Goal: Information Seeking & Learning: Learn about a topic

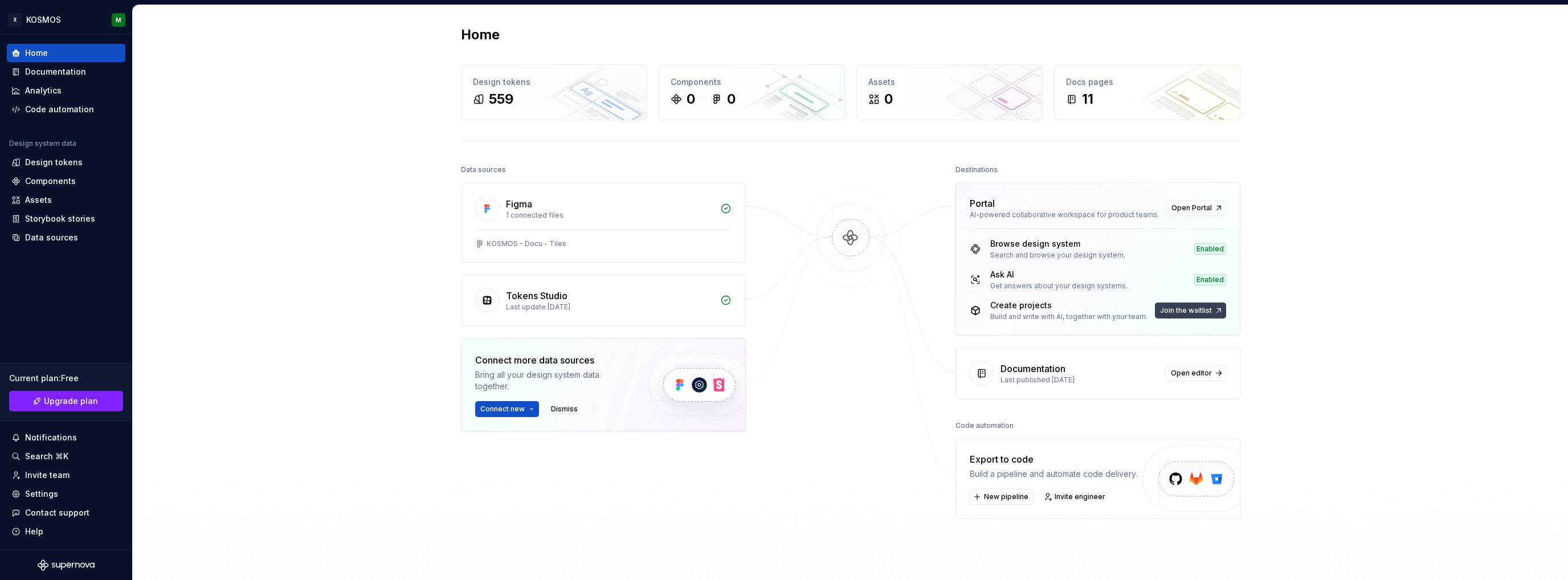
click at [1185, 316] on button "Join the waitlist" at bounding box center [1191, 310] width 71 height 16
click at [1204, 308] on span "Join the waitlist" at bounding box center [1186, 310] width 52 height 9
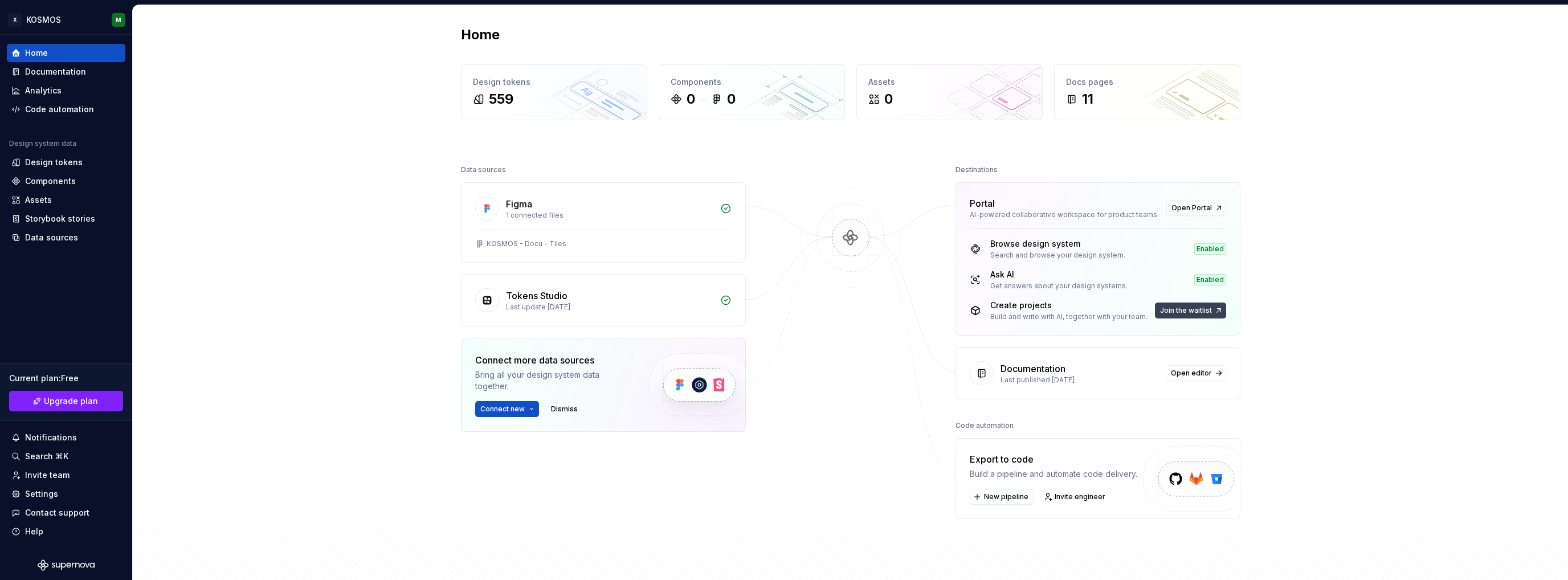
click at [1204, 308] on span "Join the waitlist" at bounding box center [1186, 310] width 52 height 9
drag, startPoint x: 506, startPoint y: 410, endPoint x: 517, endPoint y: 404, distance: 12.5
click at [506, 410] on span "Connect new" at bounding box center [502, 409] width 45 height 9
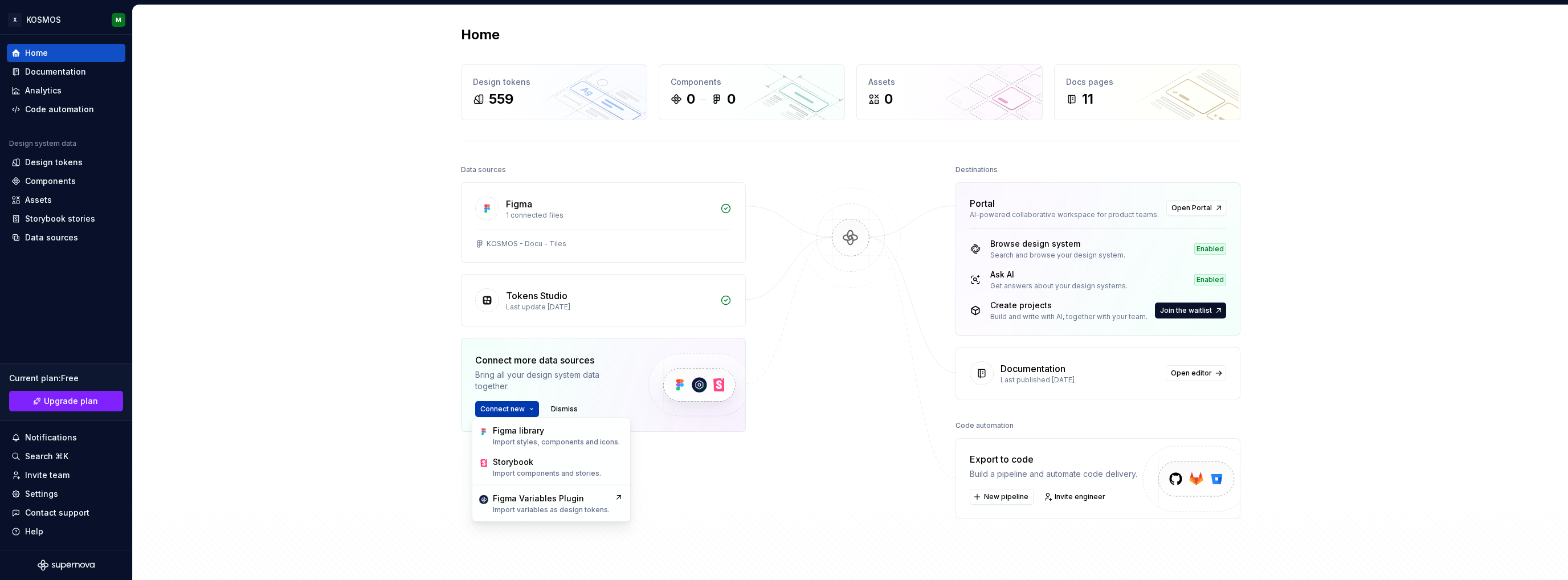
click at [517, 405] on span "Connect new" at bounding box center [502, 409] width 45 height 9
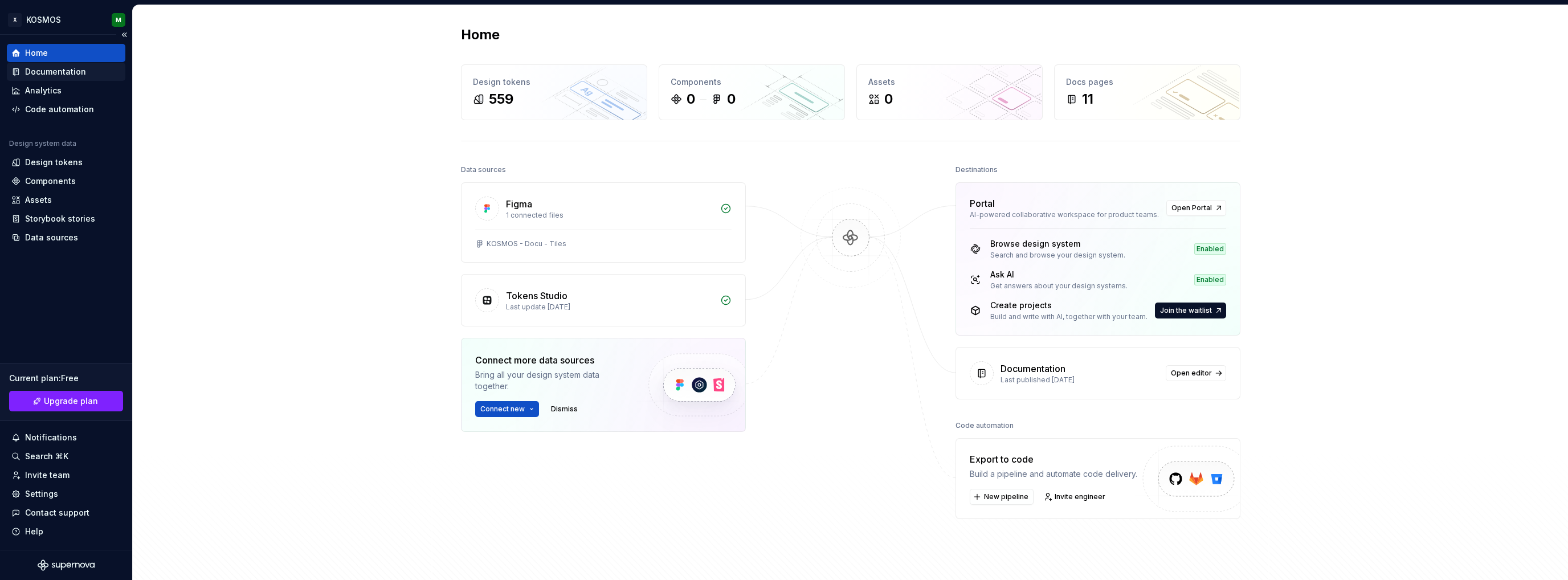
click at [62, 73] on div "Documentation" at bounding box center [55, 71] width 61 height 12
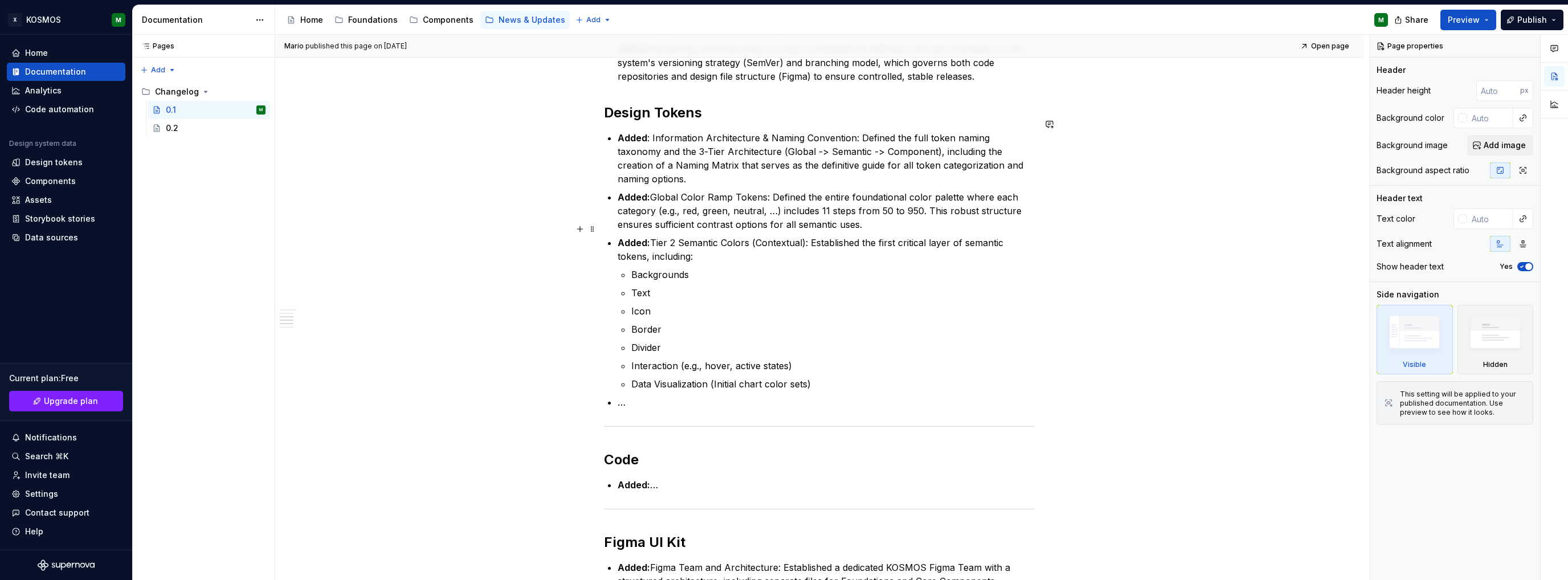
scroll to position [399, 0]
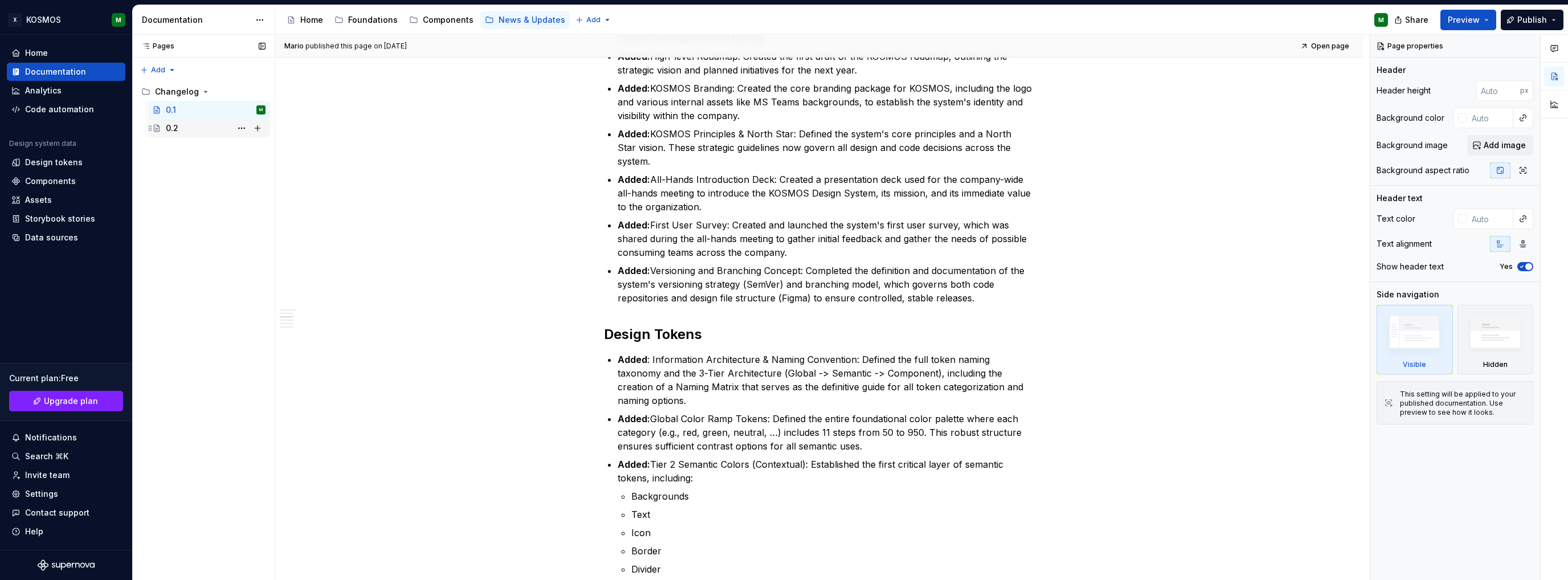
click at [176, 131] on div "0.2" at bounding box center [172, 128] width 12 height 12
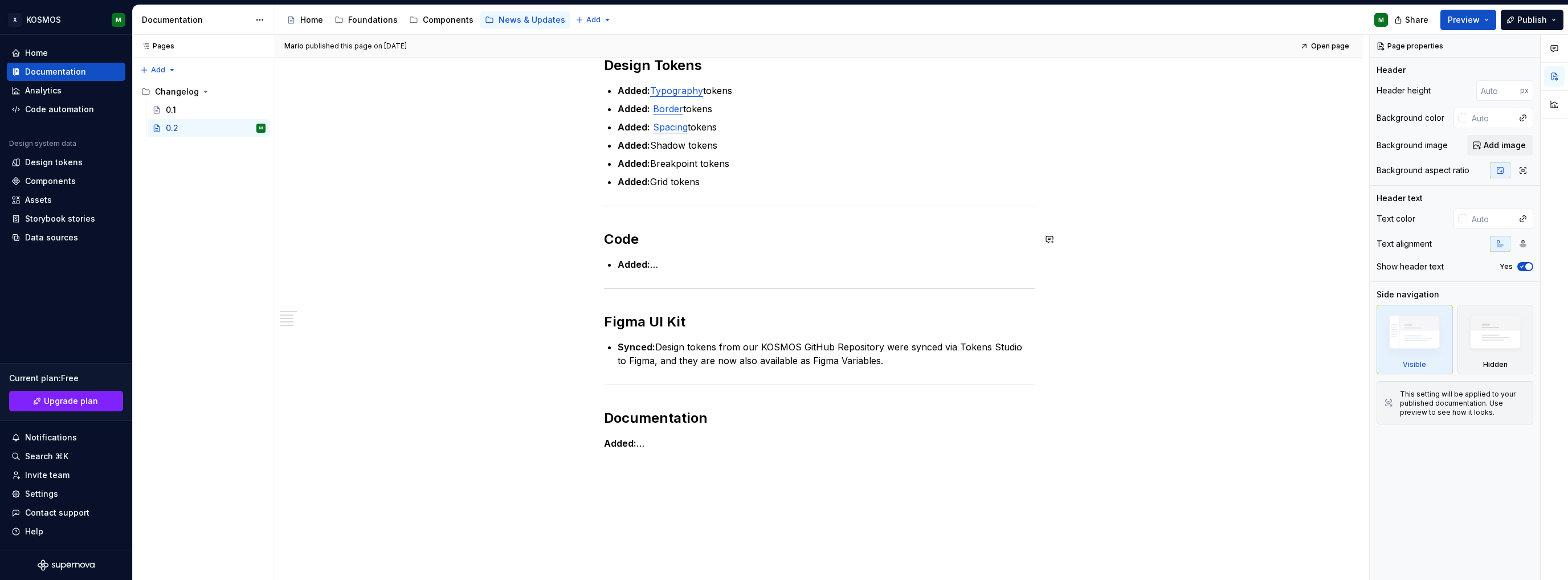
scroll to position [155, 0]
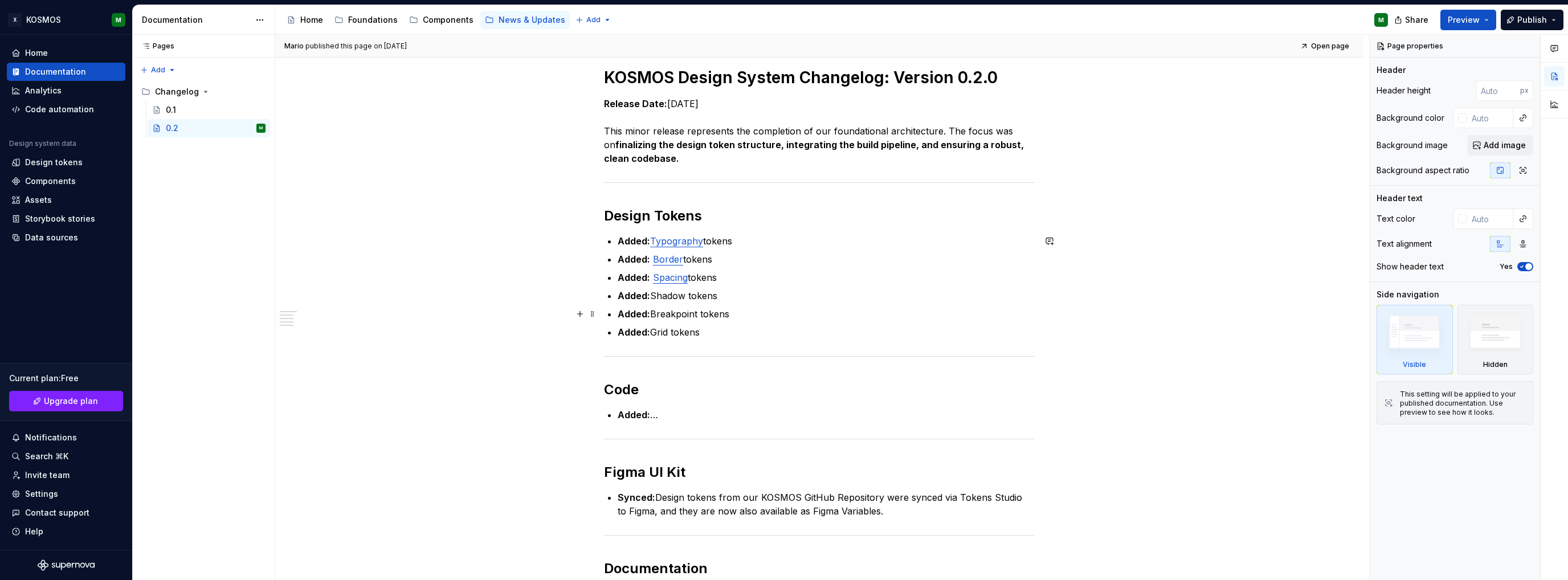
click at [754, 318] on p "Added: Breakpoint tokens" at bounding box center [826, 314] width 417 height 14
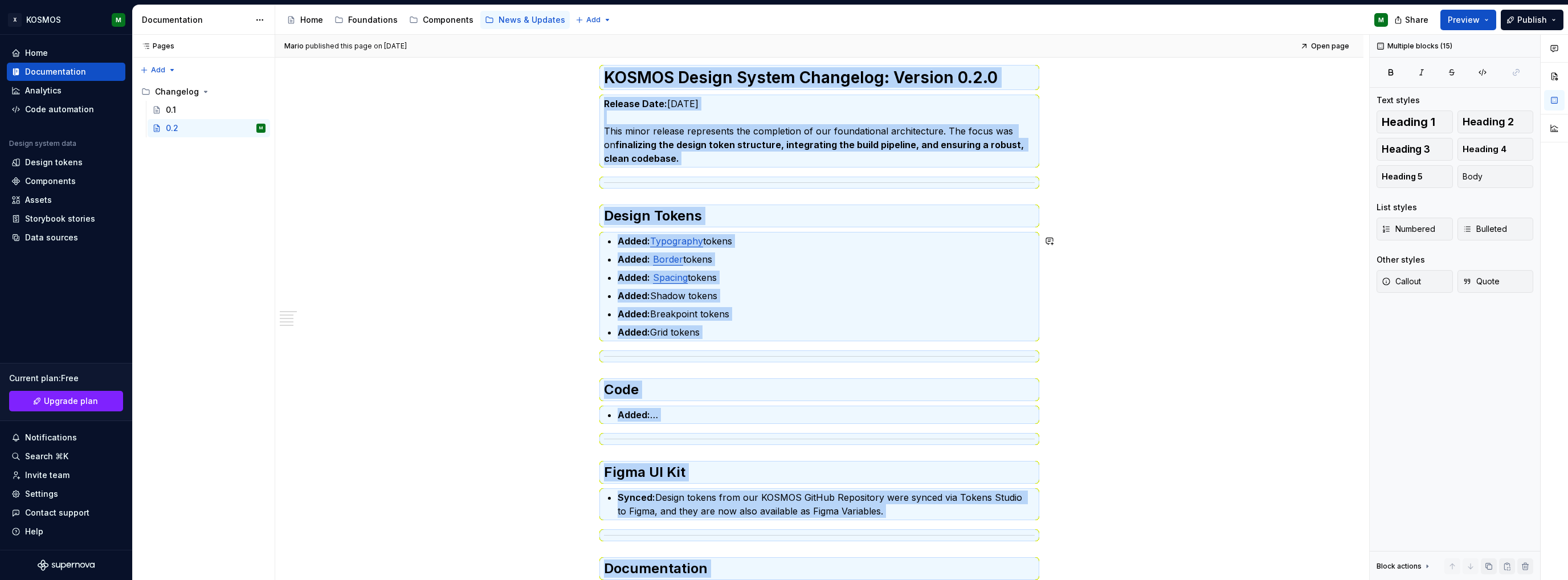
copy div "KOSMOS Design System Changelog: Version 0.2.0 Release Date: [DATE] This minor r…"
click at [730, 225] on h2 "Design Tokens" at bounding box center [819, 216] width 431 height 18
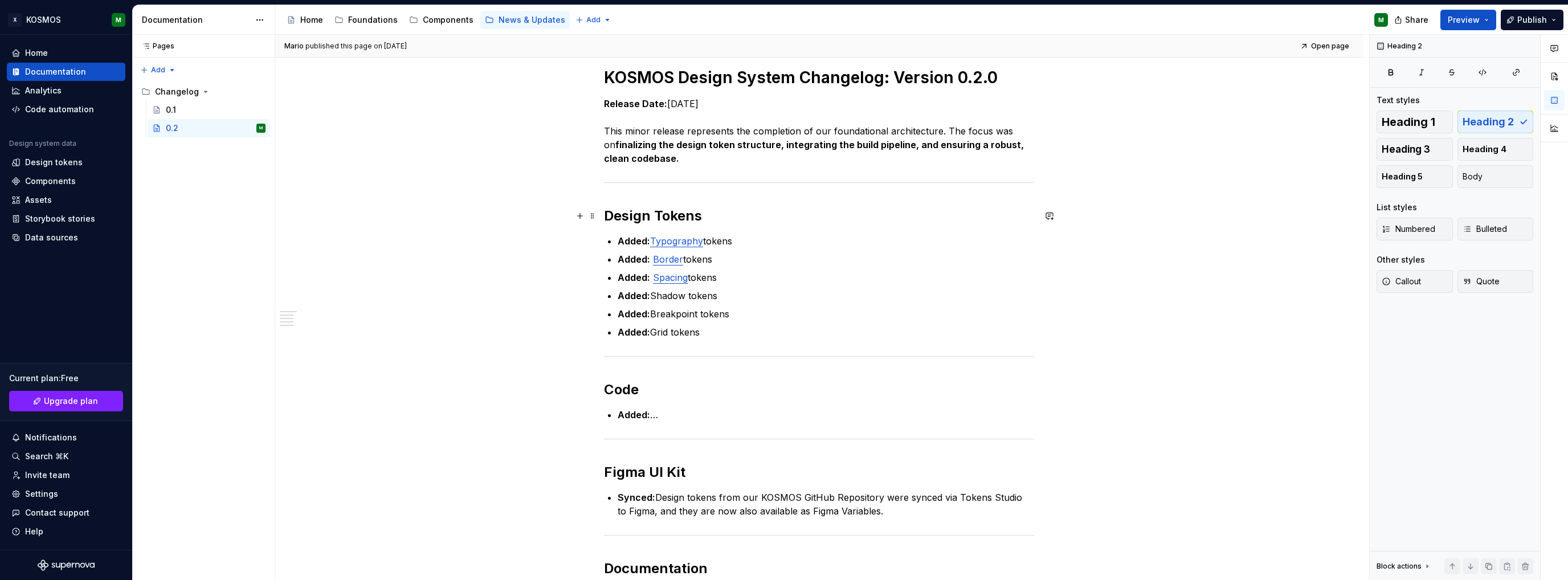
click at [729, 218] on h2 "Design Tokens" at bounding box center [819, 216] width 431 height 18
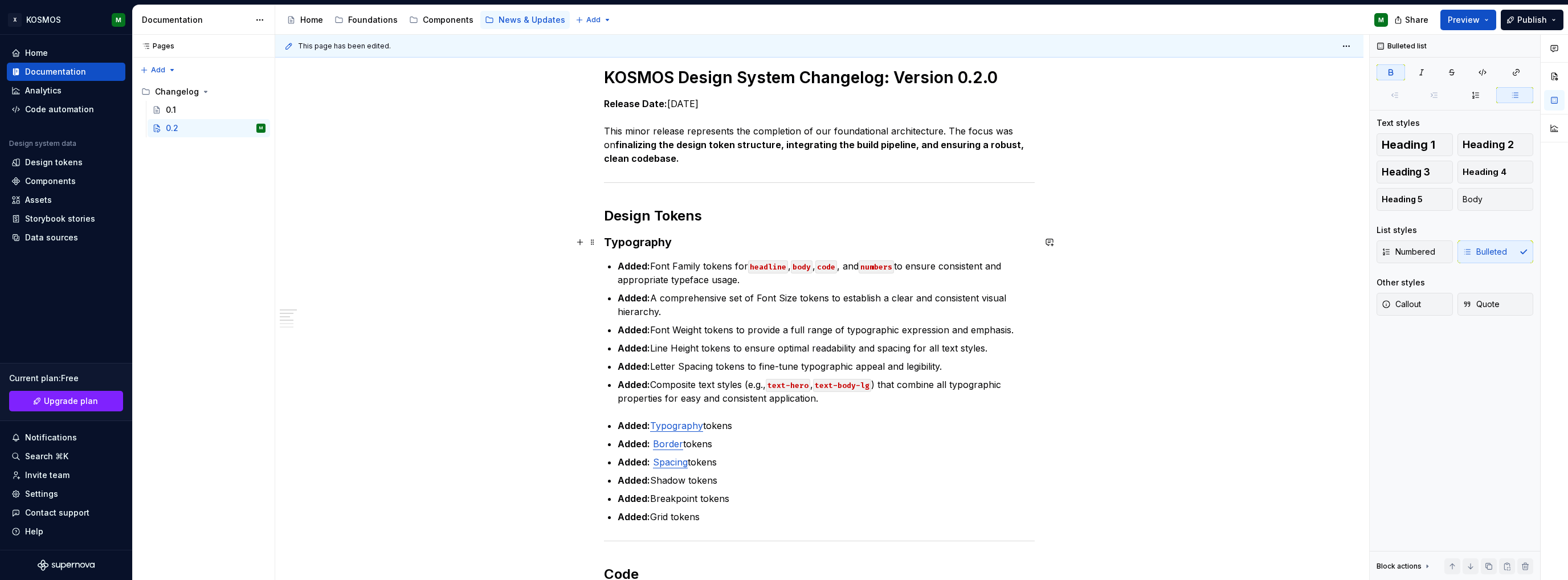
click at [651, 241] on h3 "Typography" at bounding box center [819, 242] width 431 height 16
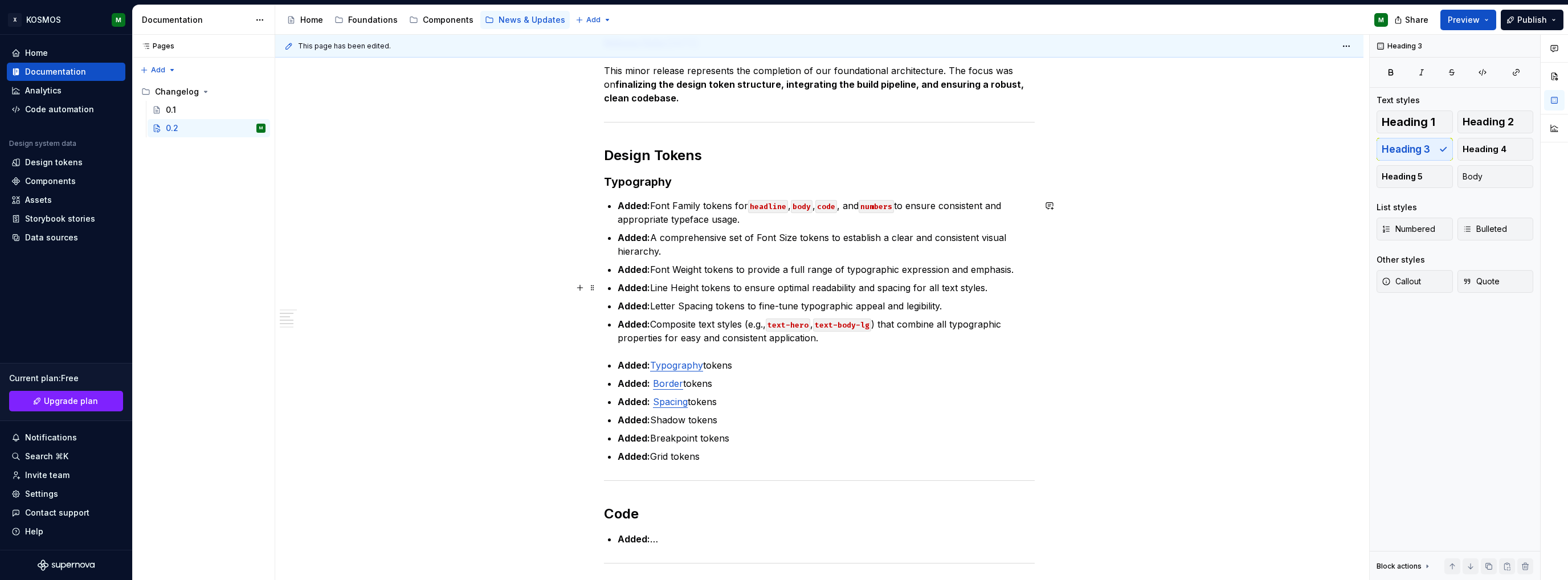
scroll to position [212, 0]
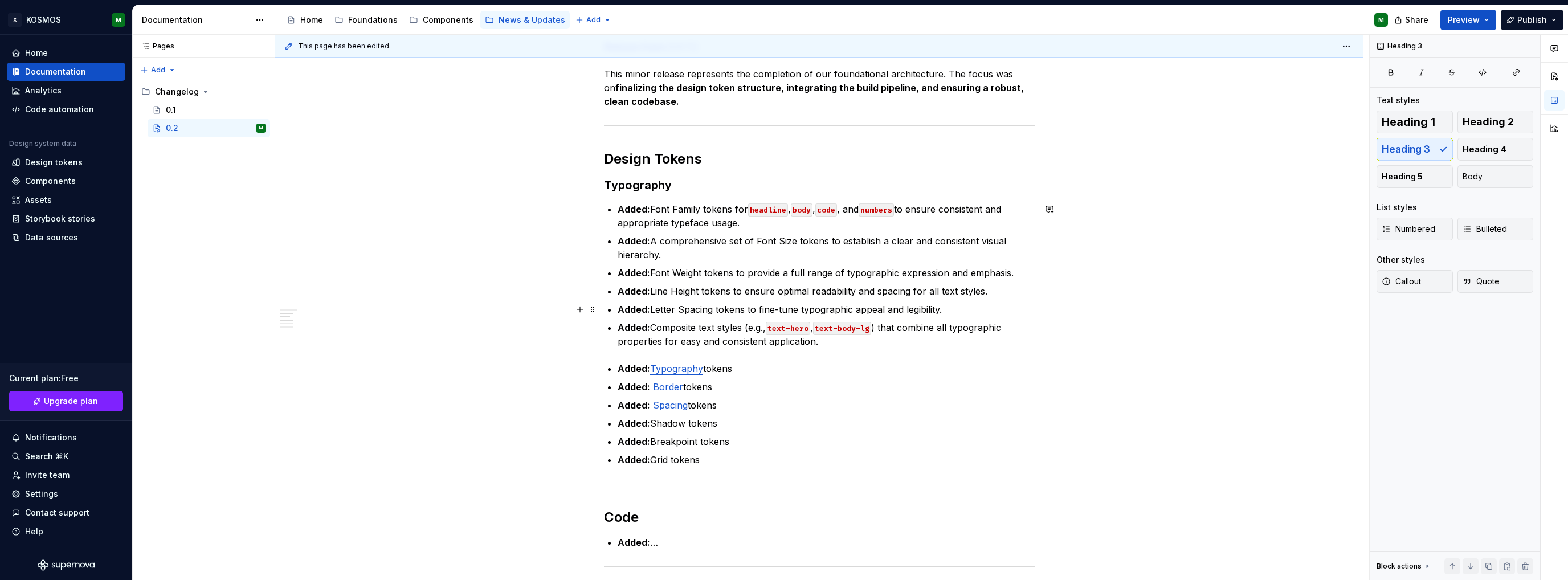
type textarea "*"
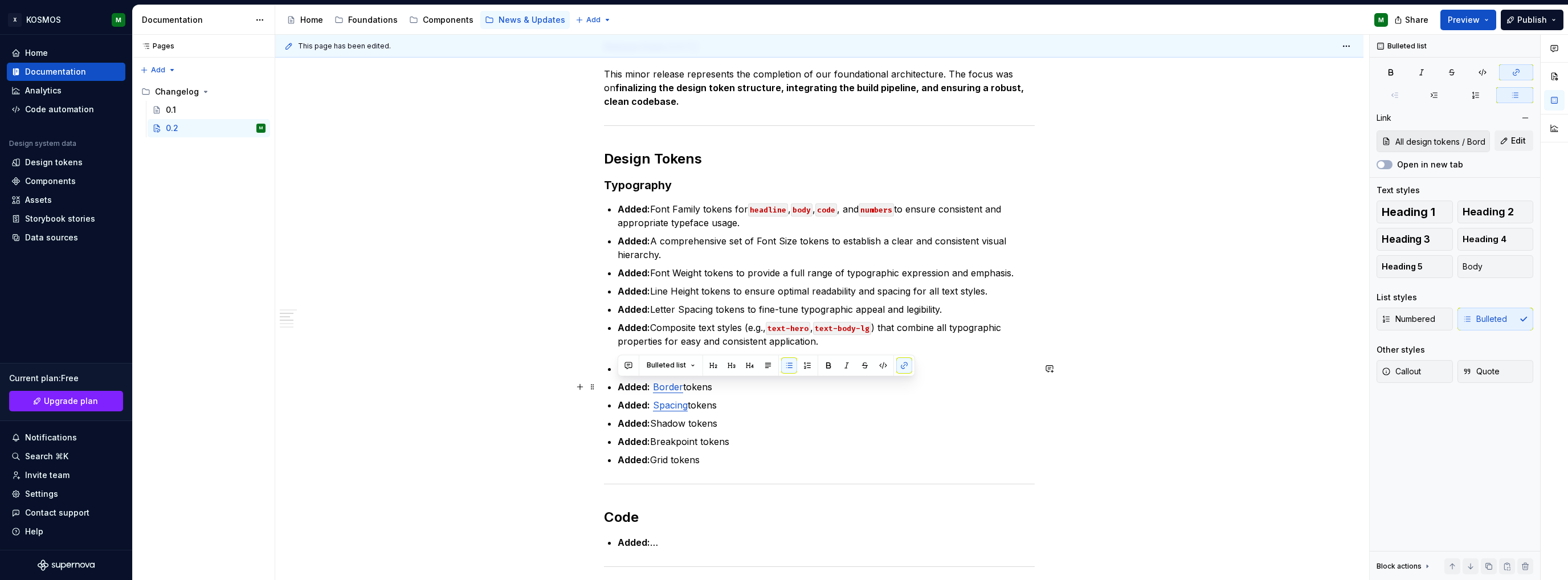
type input "All design tokens / Text"
drag, startPoint x: 726, startPoint y: 455, endPoint x: 608, endPoint y: 373, distance: 143.7
click at [608, 373] on div "KOSMOS Design System Changelog: Version 0.2.0 Release Date: [DATE] This minor r…" at bounding box center [819, 379] width 431 height 738
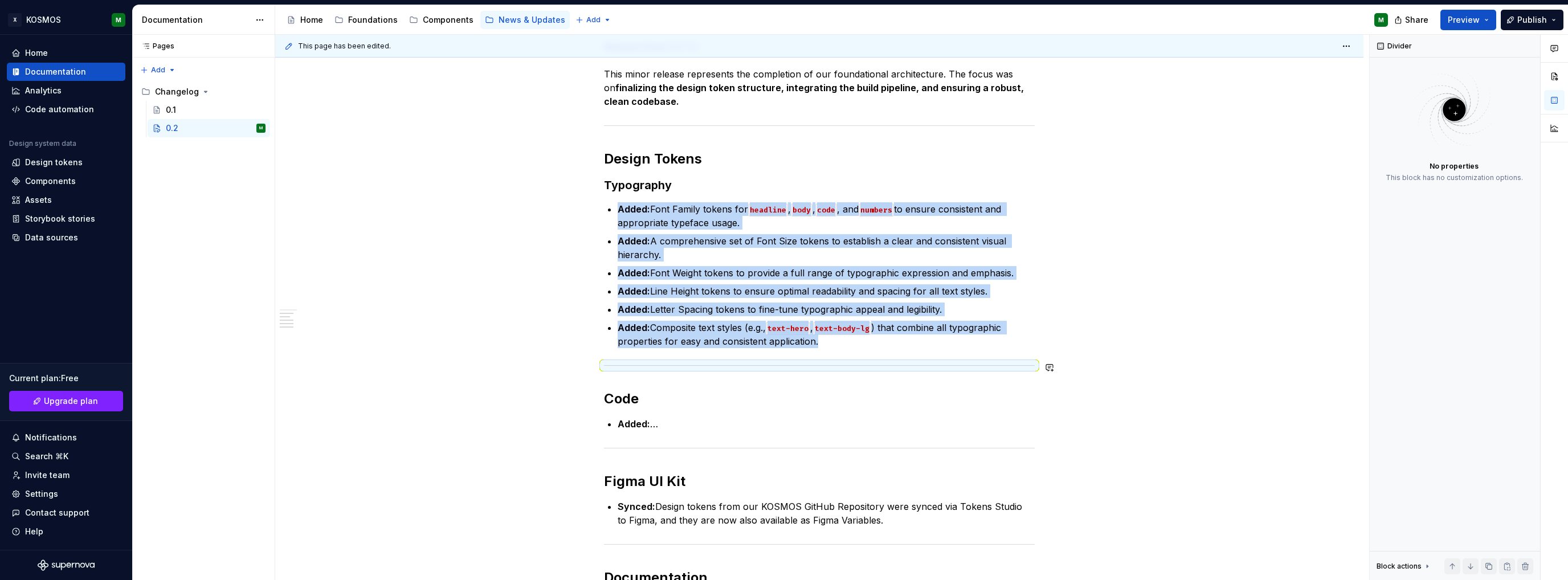
click at [860, 346] on p "Added: Composite text styles (e.g., text-hero , text-body-lg ) that combine all…" at bounding box center [826, 334] width 417 height 27
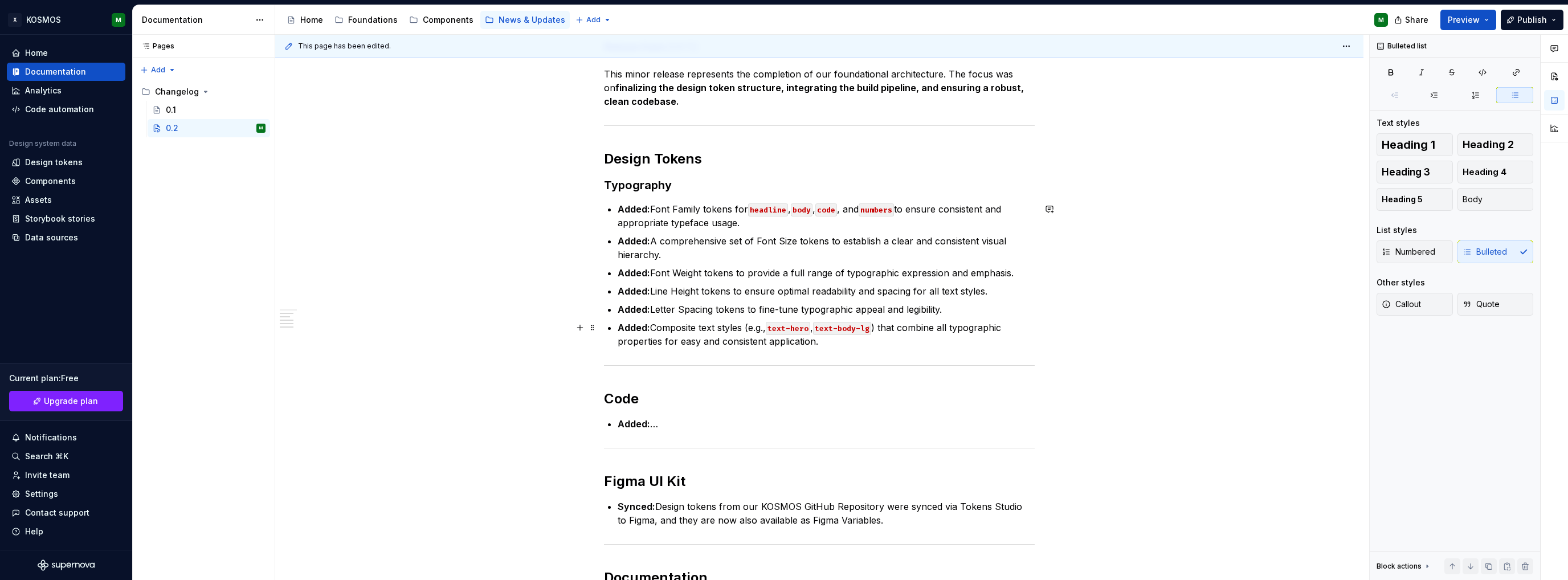
click at [858, 338] on p "Added: Composite text styles (e.g., text-hero , text-body-lg ) that combine all…" at bounding box center [826, 334] width 417 height 27
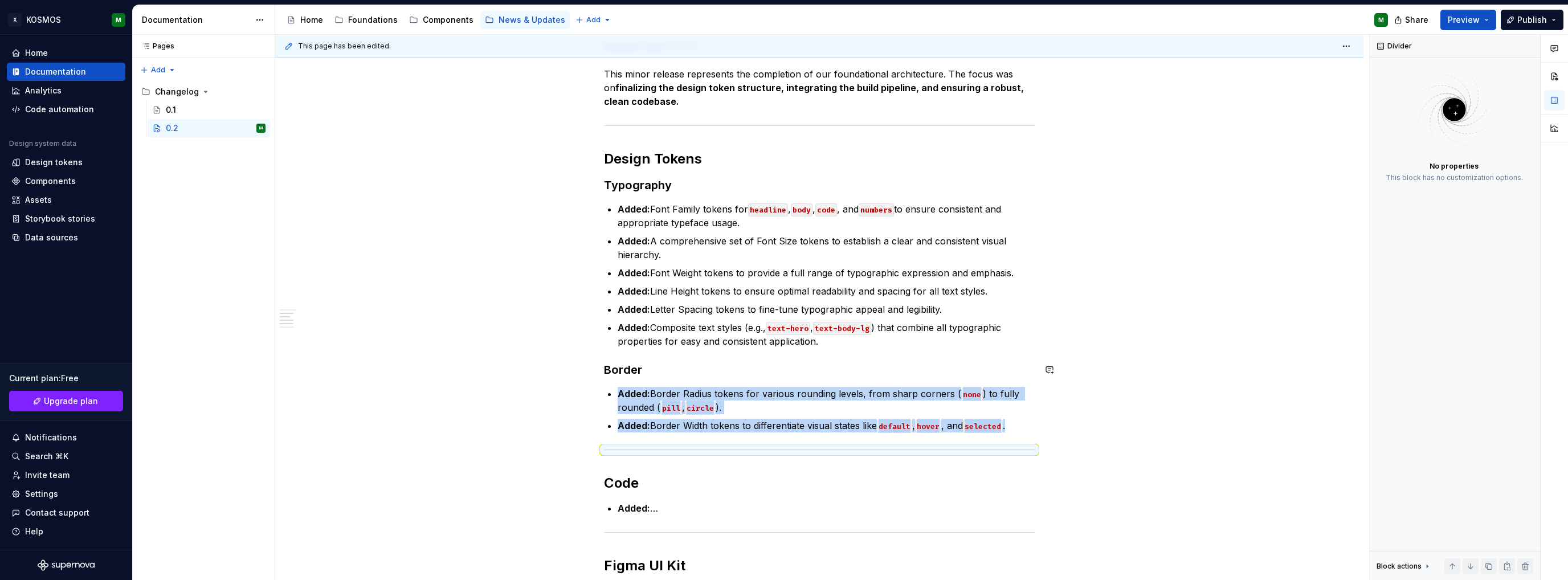
type textarea "*"
click at [1045, 424] on div "This page has been edited. 0.2 Edit header KOSMOS Design System Changelog: Vers…" at bounding box center [822, 307] width 1094 height 546
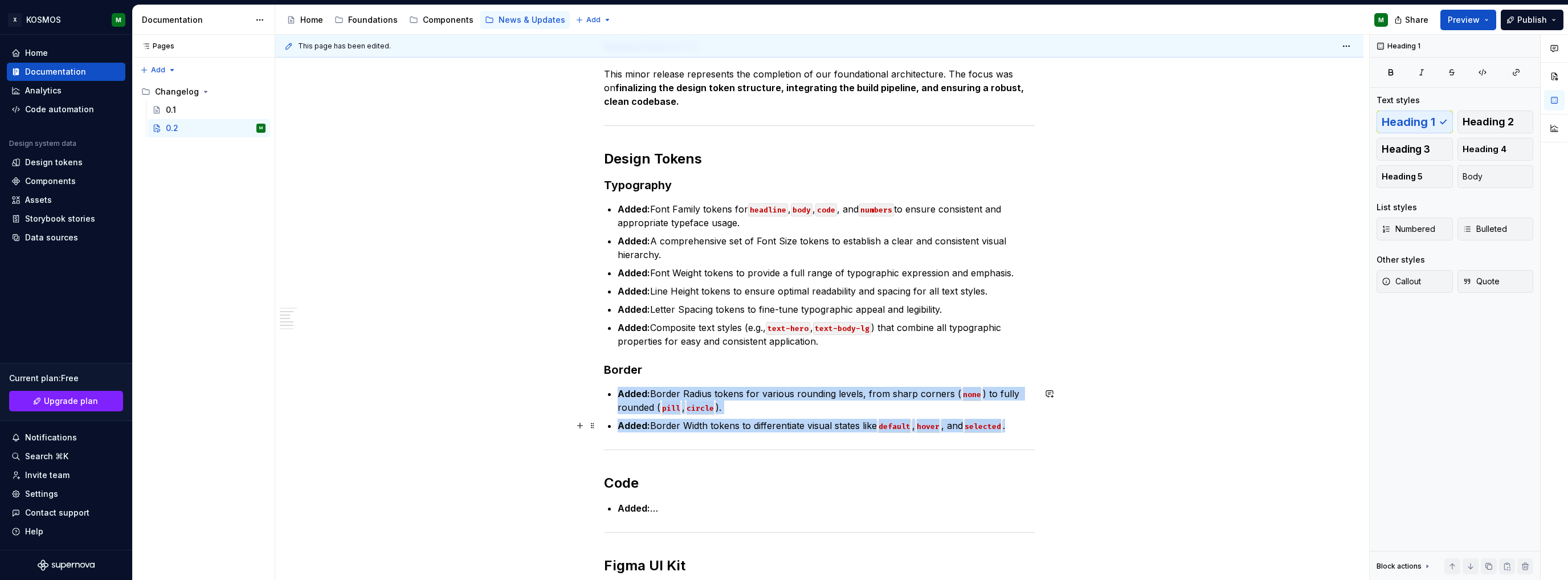
click at [1023, 423] on p "Added: Border Width tokens to differentiate visual states like default , hover …" at bounding box center [826, 425] width 417 height 14
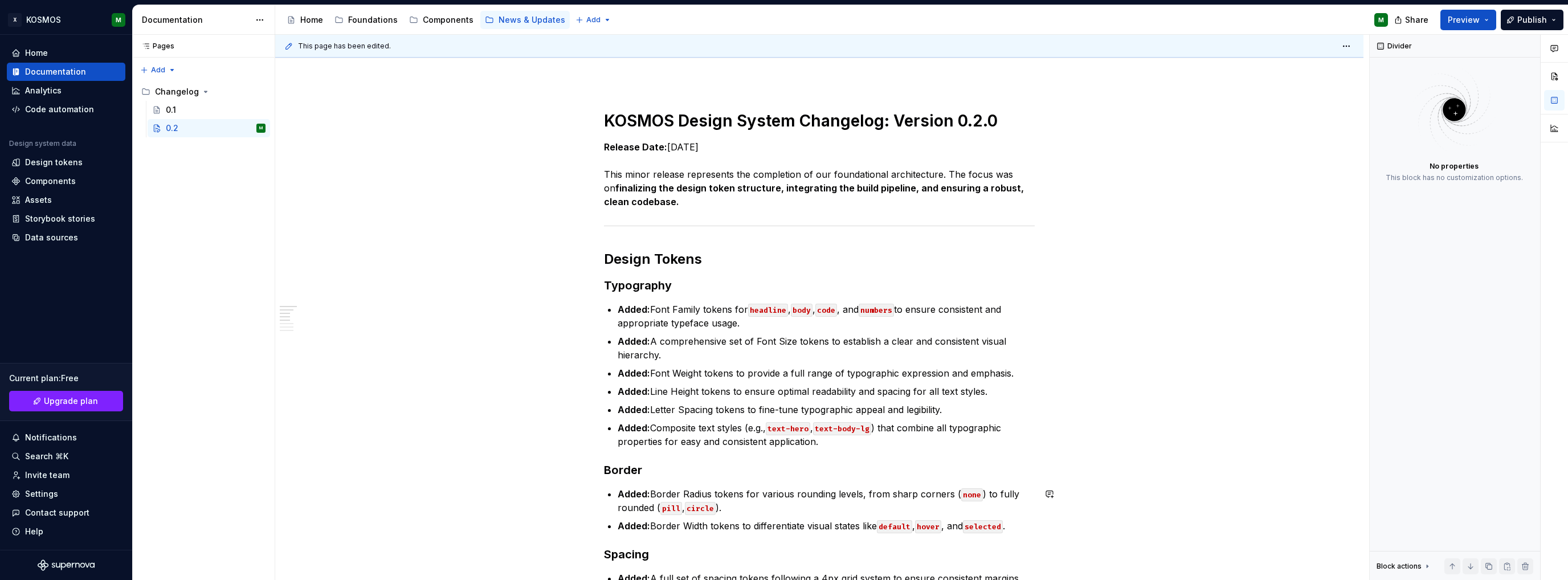
scroll to position [98, 0]
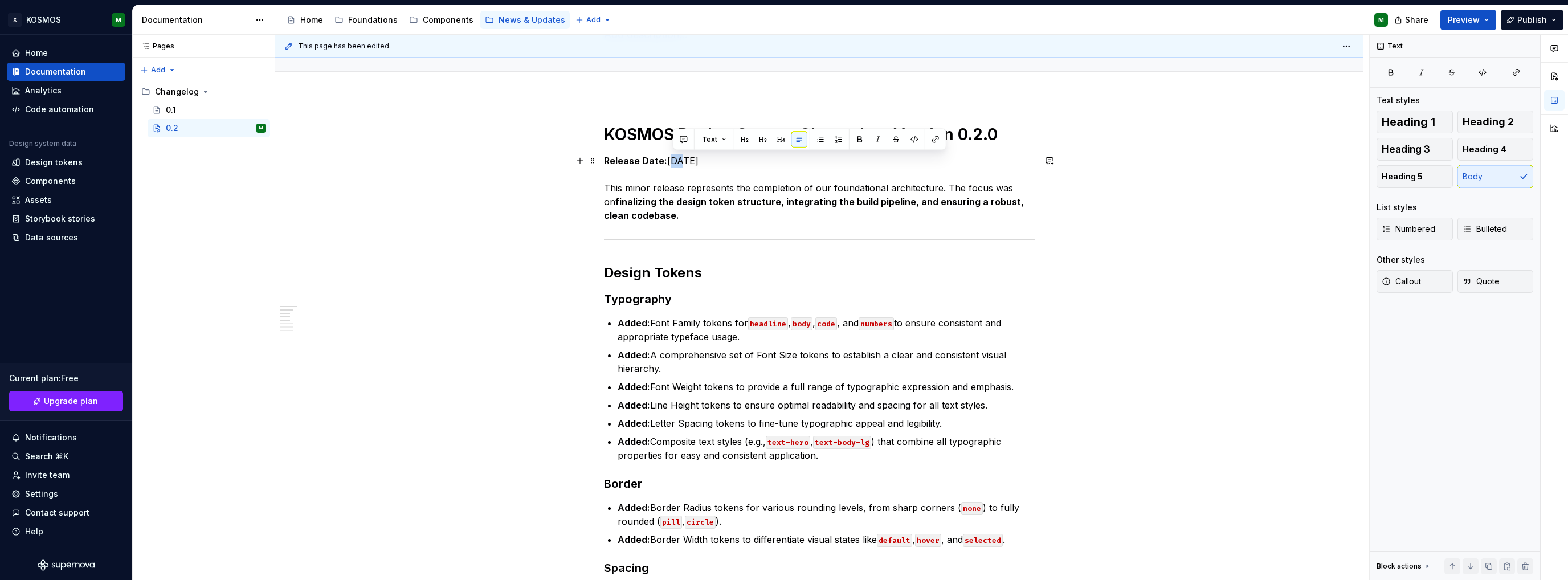
click at [669, 160] on p "Release Date: [DATE] This minor release represents the completion of our founda…" at bounding box center [819, 188] width 431 height 68
click at [672, 162] on p "Release Date: 017.10.2025 This minor release represents the completion of our f…" at bounding box center [819, 188] width 431 height 68
click at [722, 201] on strong "finalizing the design token structure, integrating the build pipeline, and ensu…" at bounding box center [815, 208] width 422 height 25
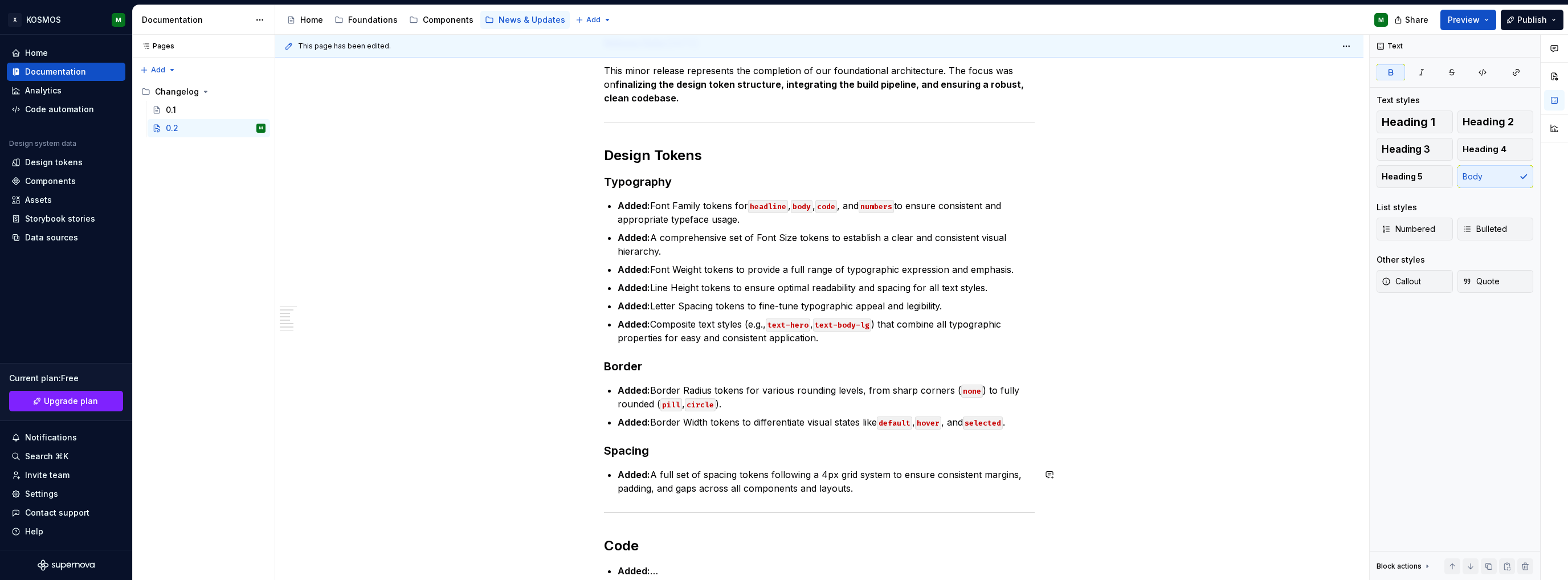
scroll to position [326, 0]
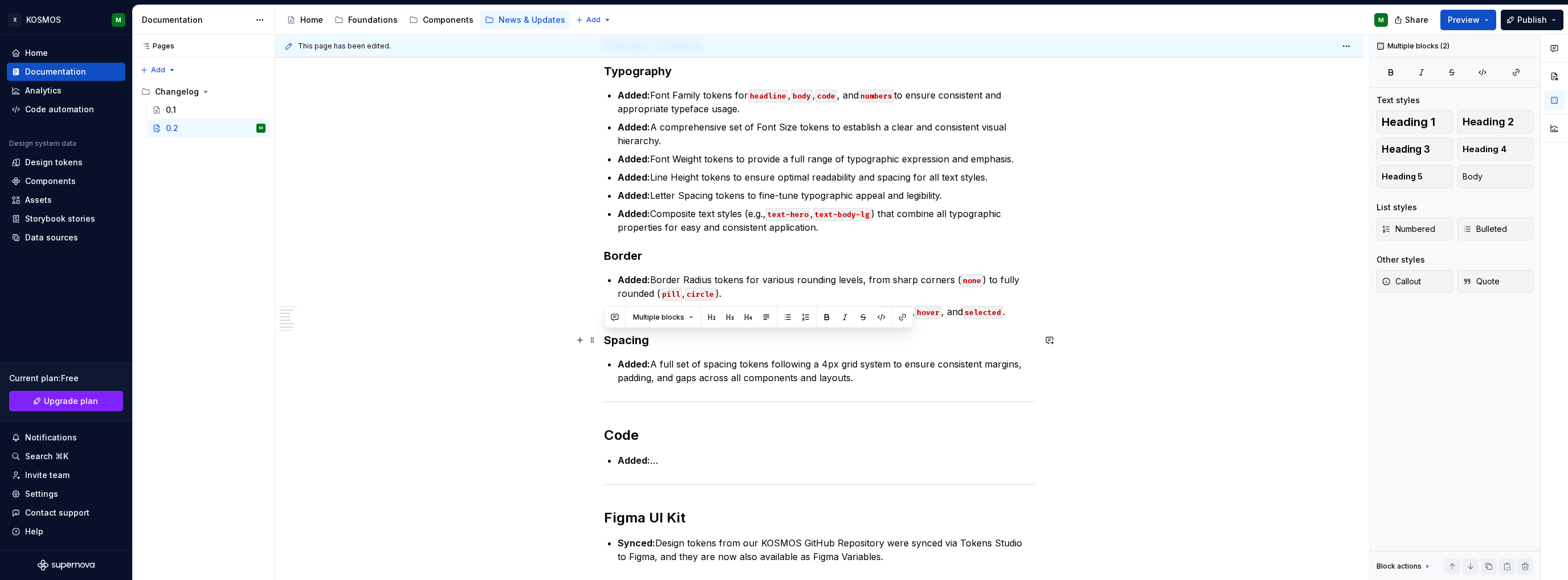
drag, startPoint x: 764, startPoint y: 364, endPoint x: 601, endPoint y: 337, distance: 165.2
click at [601, 337] on div "KOSMOS Design System Changelog: Version 0.2.0 Release Date: [DATE] This minor r…" at bounding box center [819, 362] width 1088 height 985
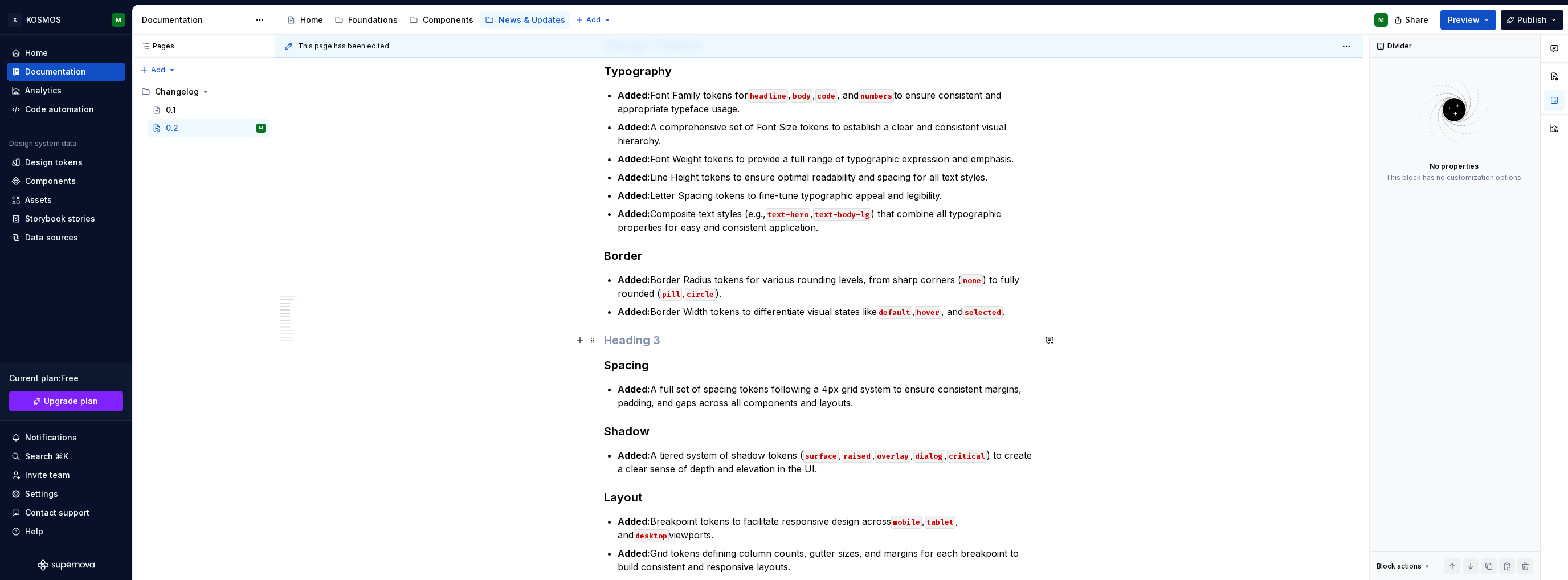
click at [637, 336] on h3 at bounding box center [819, 340] width 431 height 16
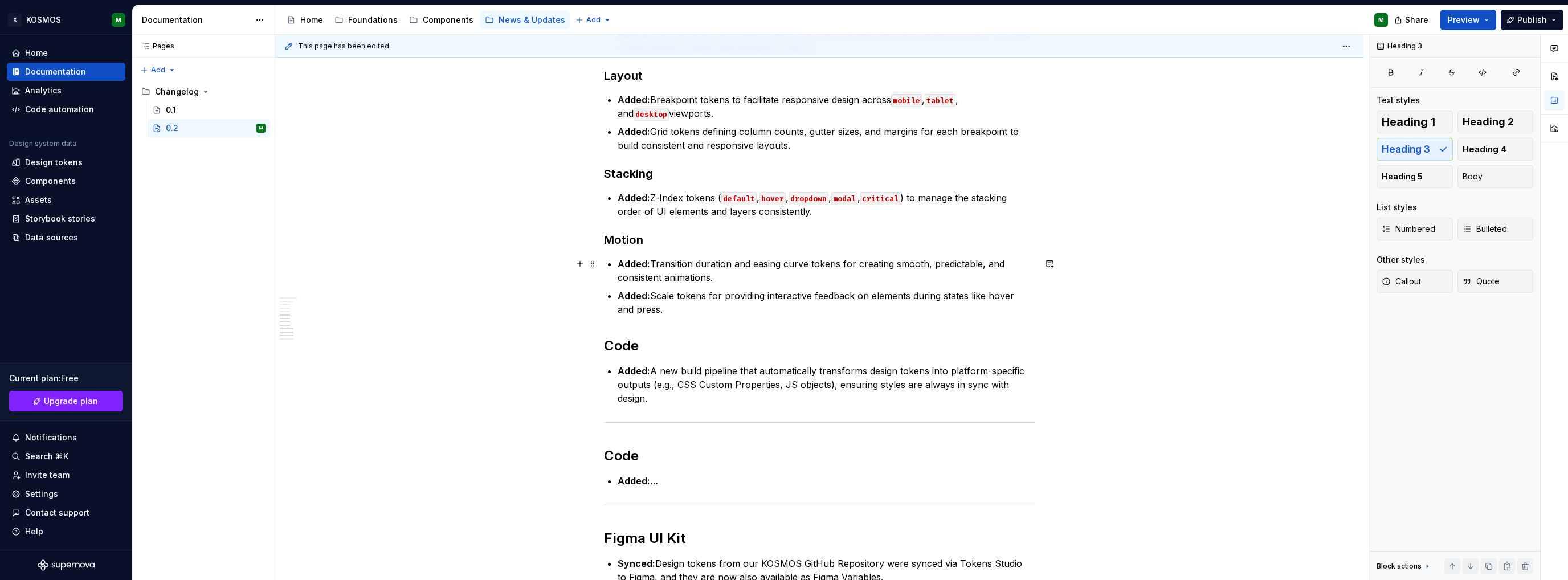
scroll to position [724, 0]
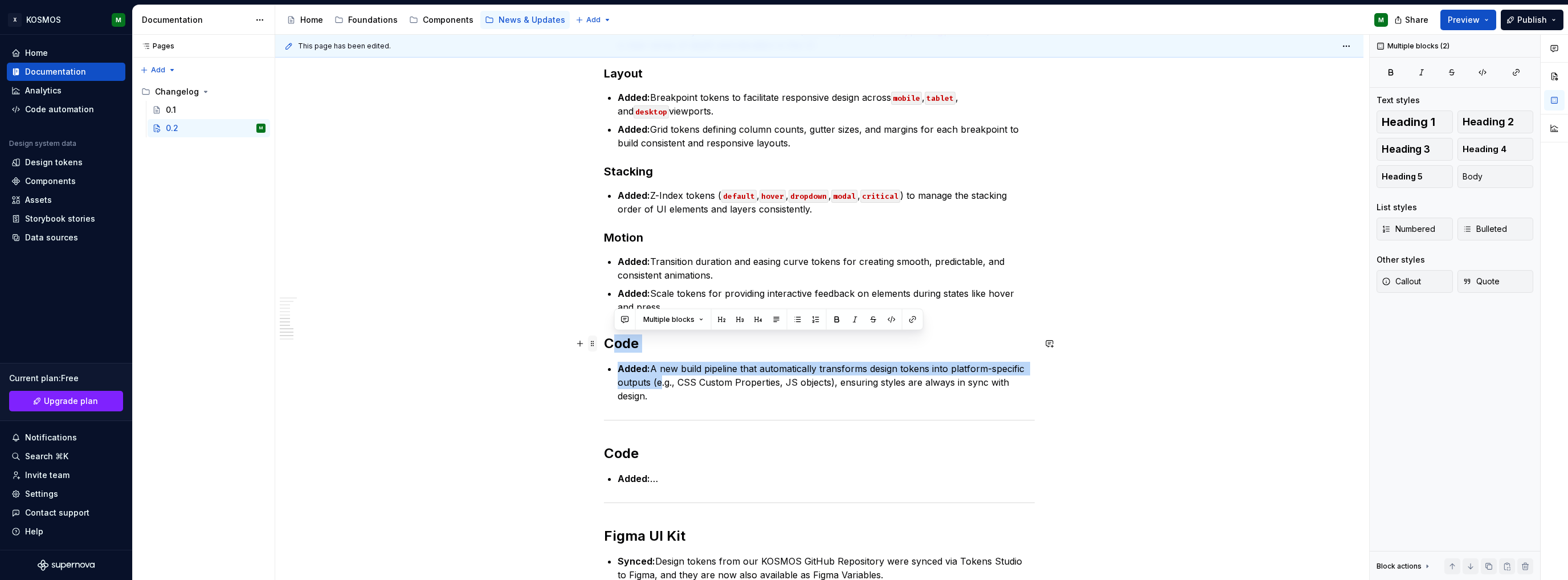
drag, startPoint x: 657, startPoint y: 386, endPoint x: 593, endPoint y: 340, distance: 78.8
click at [604, 340] on div "KOSMOS Design System Changelog: Version 0.2.0 Release Date: [DATE] This minor r…" at bounding box center [819, 97] width 431 height 1200
click at [679, 390] on p "Added: A new build pipeline that automatically transforms design tokens into pl…" at bounding box center [826, 382] width 417 height 41
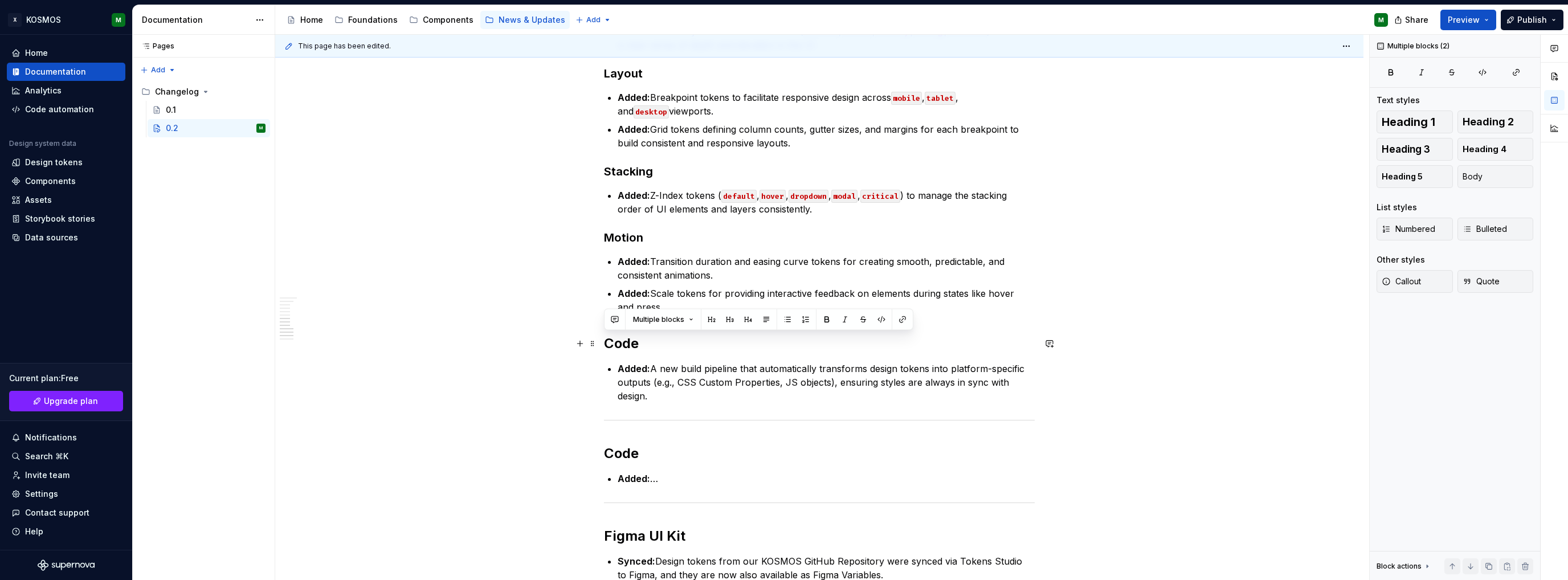
drag, startPoint x: 679, startPoint y: 395, endPoint x: 604, endPoint y: 344, distance: 90.7
click at [604, 344] on div "KOSMOS Design System Changelog: Version 0.2.0 Release Date: [DATE] This minor r…" at bounding box center [819, 90] width 431 height 1187
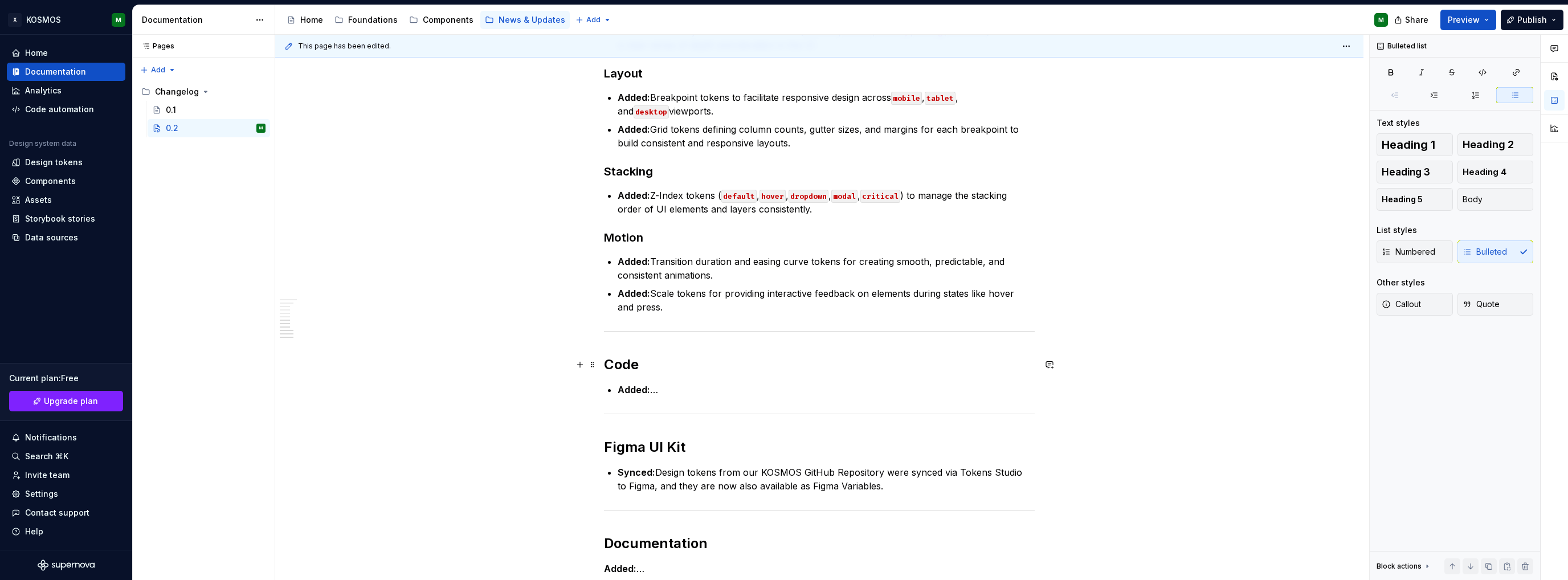
click at [618, 365] on h2 "Code" at bounding box center [819, 364] width 431 height 18
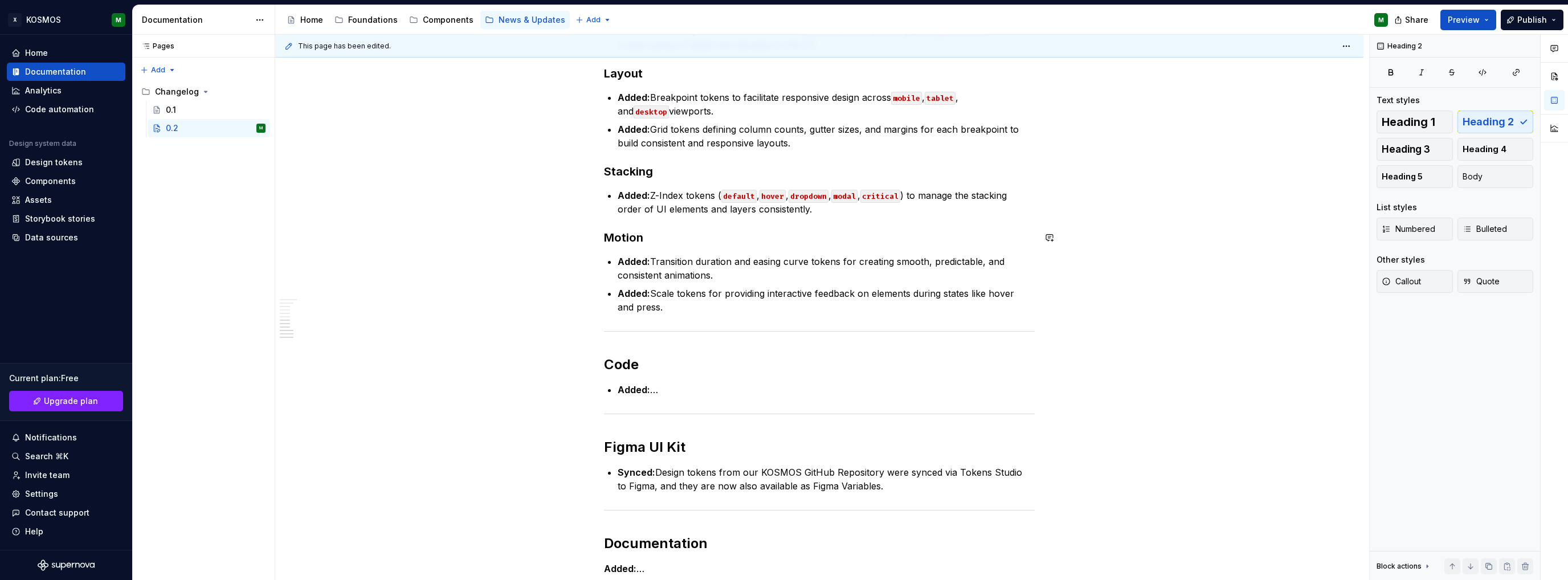
click at [623, 227] on div "KOSMOS Design System Changelog: Version 0.2.0 Release Date: [DATE] This minor r…" at bounding box center [819, 47] width 431 height 1098
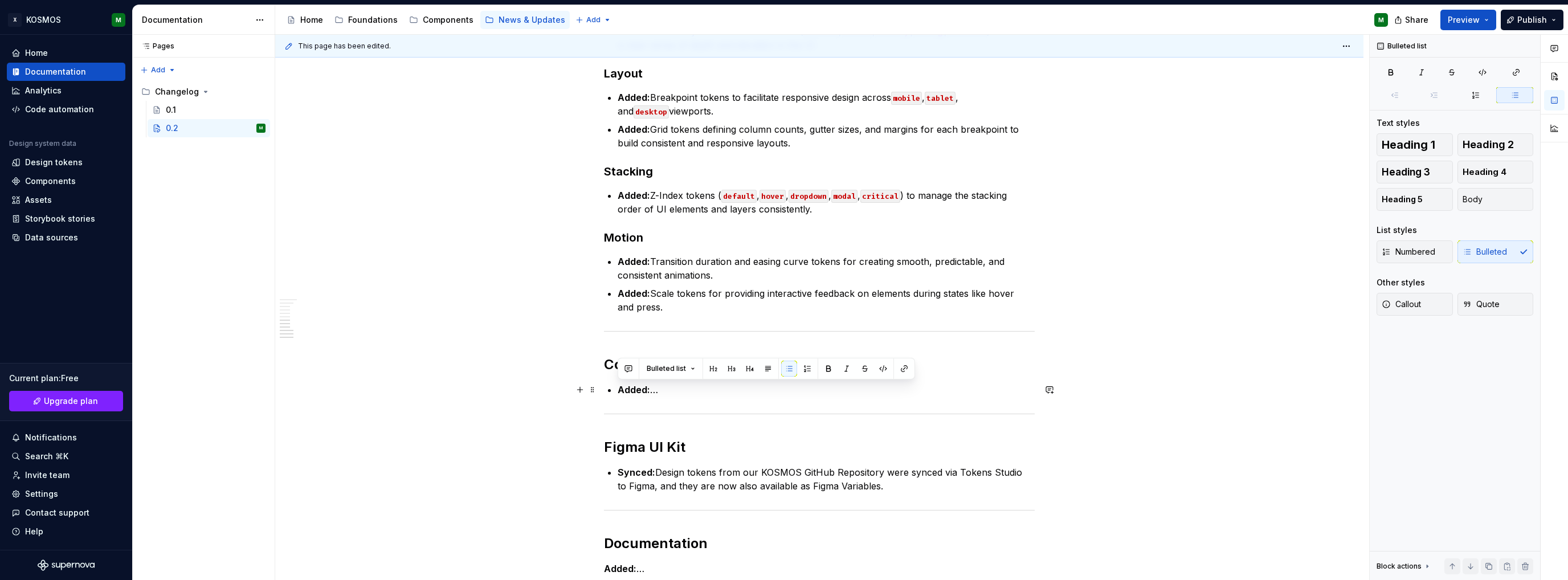
drag, startPoint x: 679, startPoint y: 390, endPoint x: 608, endPoint y: 388, distance: 71.0
click at [618, 388] on li "Added: …" at bounding box center [826, 390] width 417 height 14
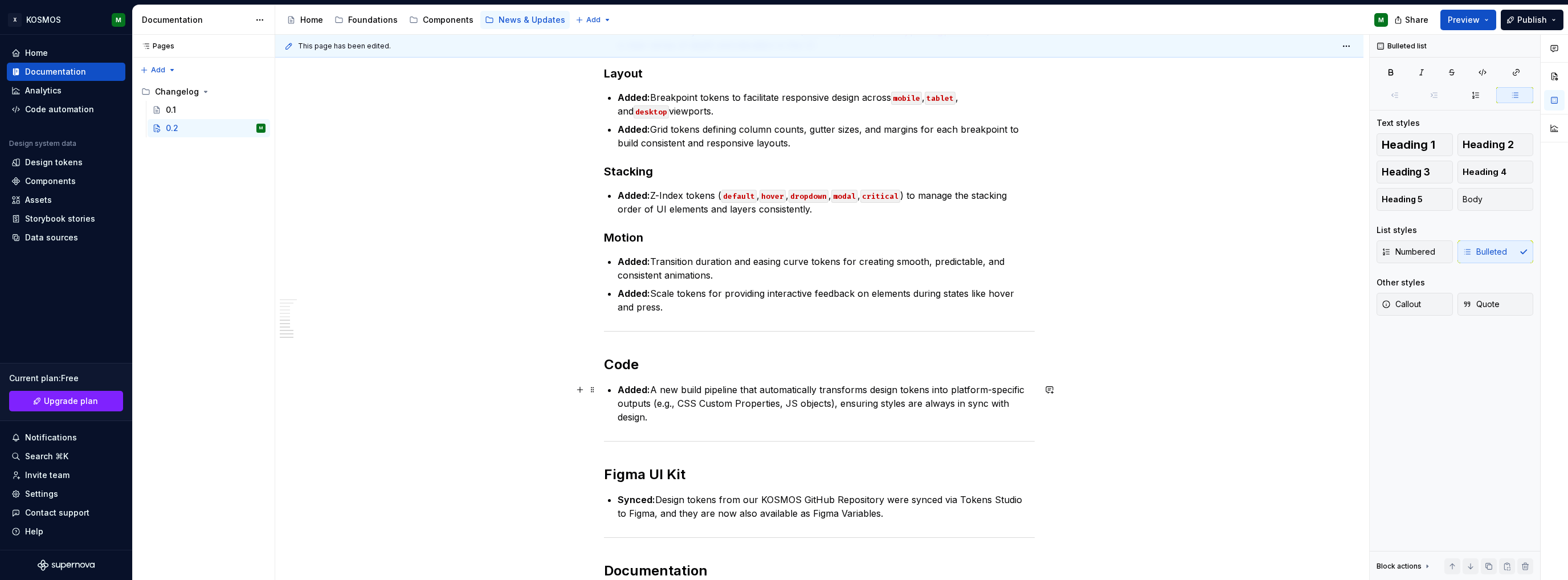
scroll to position [781, 0]
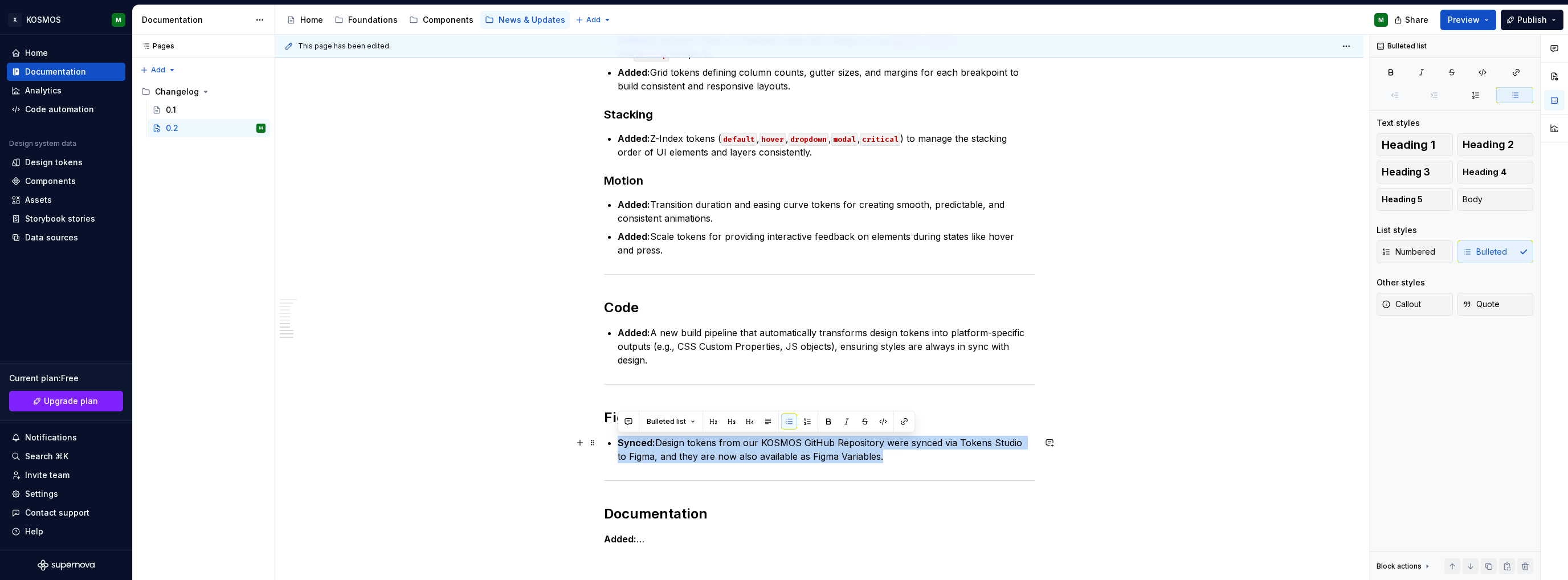
drag, startPoint x: 665, startPoint y: 451, endPoint x: 611, endPoint y: 440, distance: 55.1
click at [618, 440] on li "Synced: Design tokens from our KOSMOS GitHub Repository were synced via Tokens …" at bounding box center [826, 449] width 417 height 27
click at [884, 459] on p "Synced: Design tokens from our KOSMOS GitHub Repository were synced via Tokens …" at bounding box center [826, 449] width 417 height 27
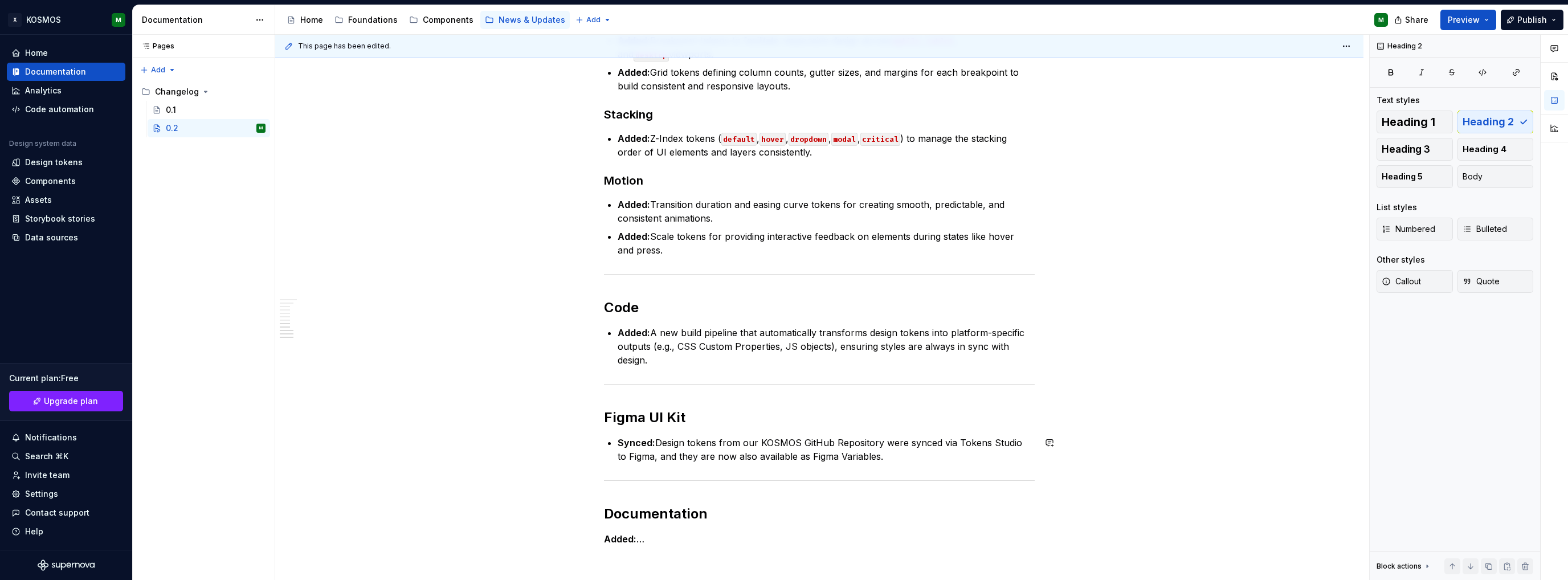
click at [878, 463] on div "KOSMOS Design System Changelog: Version 0.2.0 Release Date: [DATE] This minor r…" at bounding box center [819, 3] width 431 height 1125
click at [827, 418] on h2 "Figma UI Kit" at bounding box center [819, 417] width 431 height 18
click at [886, 443] on p "Synced: Design tokens from our KOSMOS GitHub Repository were synced via Tokens …" at bounding box center [826, 449] width 417 height 27
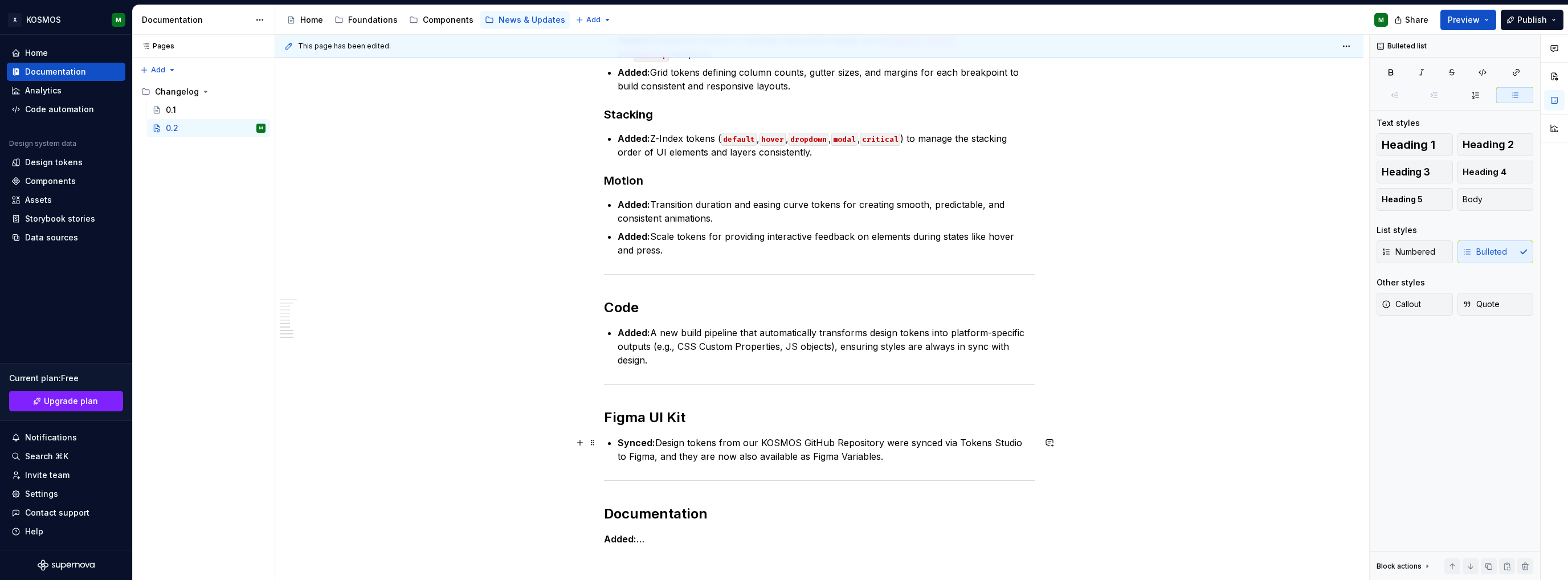
click at [890, 452] on p "Synced: Design tokens from our KOSMOS GitHub Repository were synced via Tokens …" at bounding box center [826, 449] width 417 height 27
type textarea "*"
drag, startPoint x: 662, startPoint y: 472, endPoint x: 606, endPoint y: 445, distance: 62.2
click at [606, 445] on div "KOSMOS Design System Changelog: Version 0.2.0 Release Date: [DATE] This minor r…" at bounding box center [819, 12] width 431 height 1144
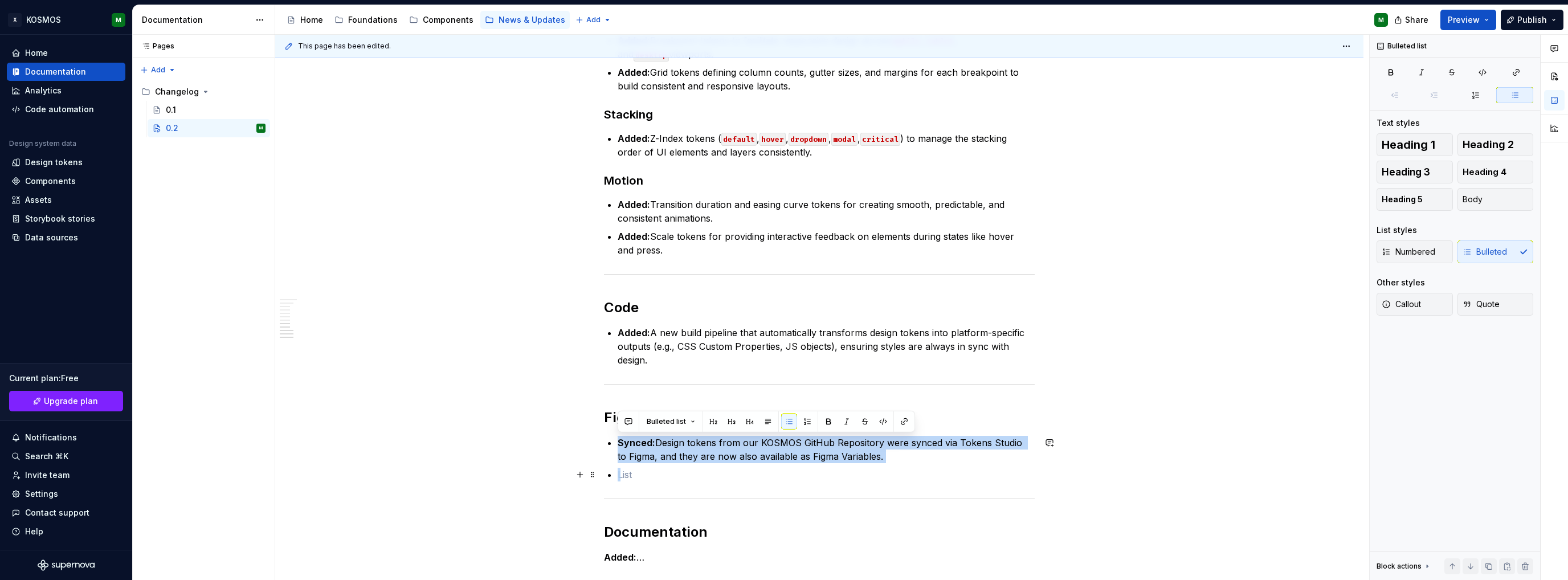
click at [673, 471] on p at bounding box center [826, 475] width 417 height 14
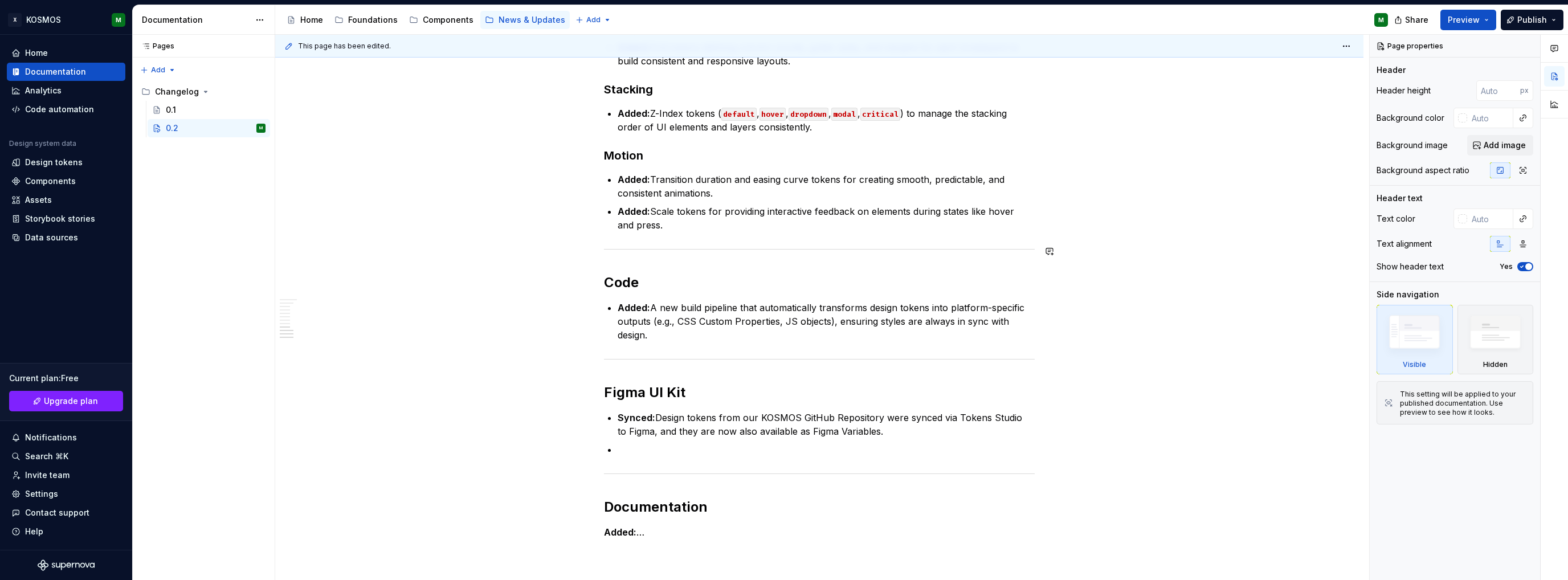
scroll to position [911, 0]
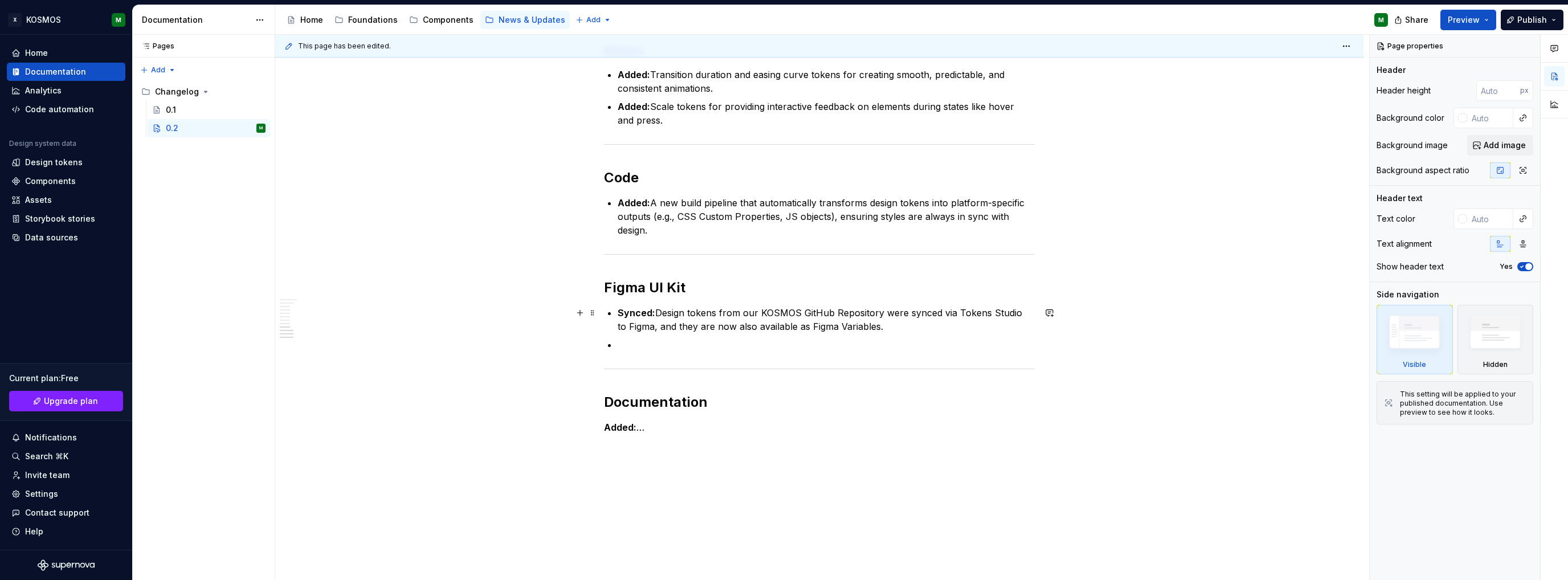
click at [712, 333] on ul "Synced: Design tokens from our KOSMOS GitHub Repository were synced via Tokens …" at bounding box center [826, 329] width 417 height 46
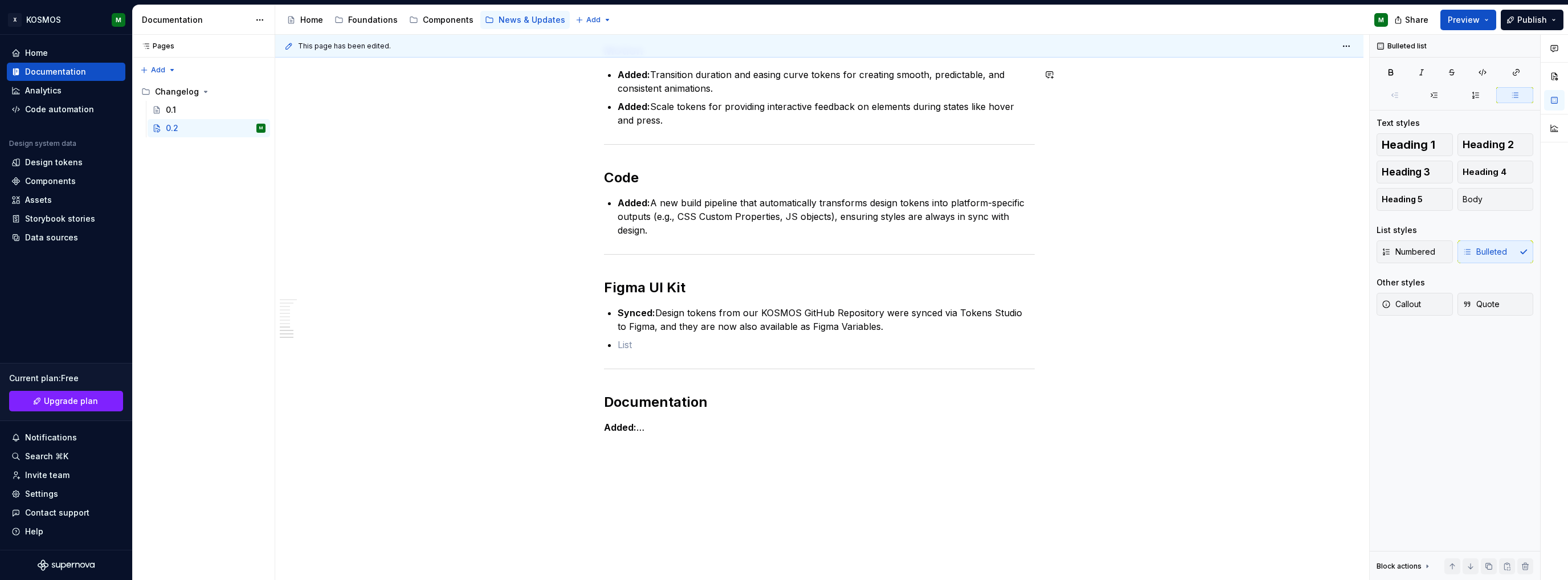
type textarea "*"
click at [627, 343] on p at bounding box center [826, 344] width 417 height 14
paste div
click at [628, 343] on p at bounding box center [826, 344] width 417 height 14
click at [1349, 43] on html "X KOSMOS M Home Documentation Analytics Code automation Design system data Desi…" at bounding box center [784, 290] width 1568 height 580
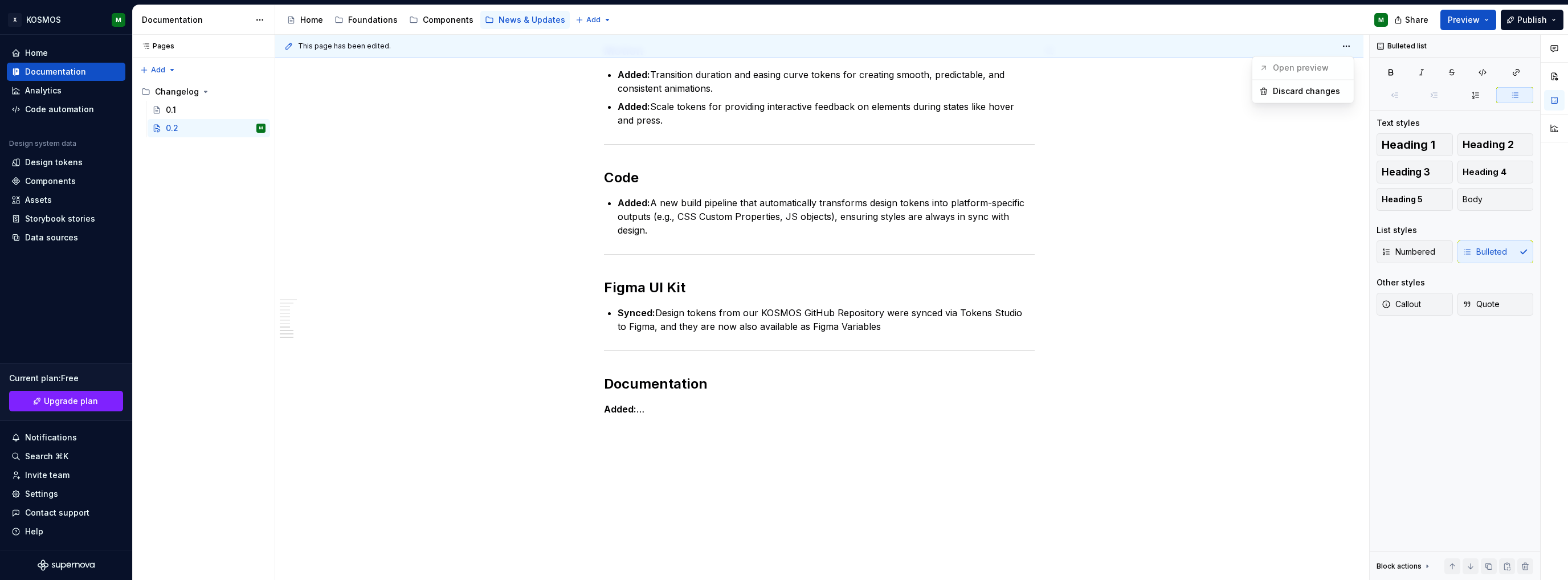
drag, startPoint x: 1199, startPoint y: 227, endPoint x: 866, endPoint y: 326, distance: 347.4
click at [1199, 227] on html "X KOSMOS M Home Documentation Analytics Code automation Design system data Desi…" at bounding box center [784, 290] width 1568 height 580
click at [862, 316] on p "Synced: Design tokens from our KOSMOS GitHub Repository were synced via Tokens …" at bounding box center [826, 320] width 417 height 27
click at [882, 323] on p "Synced: Design tokens from our KOSMOS GitHub Repository were synced via Tokens …" at bounding box center [826, 320] width 417 height 27
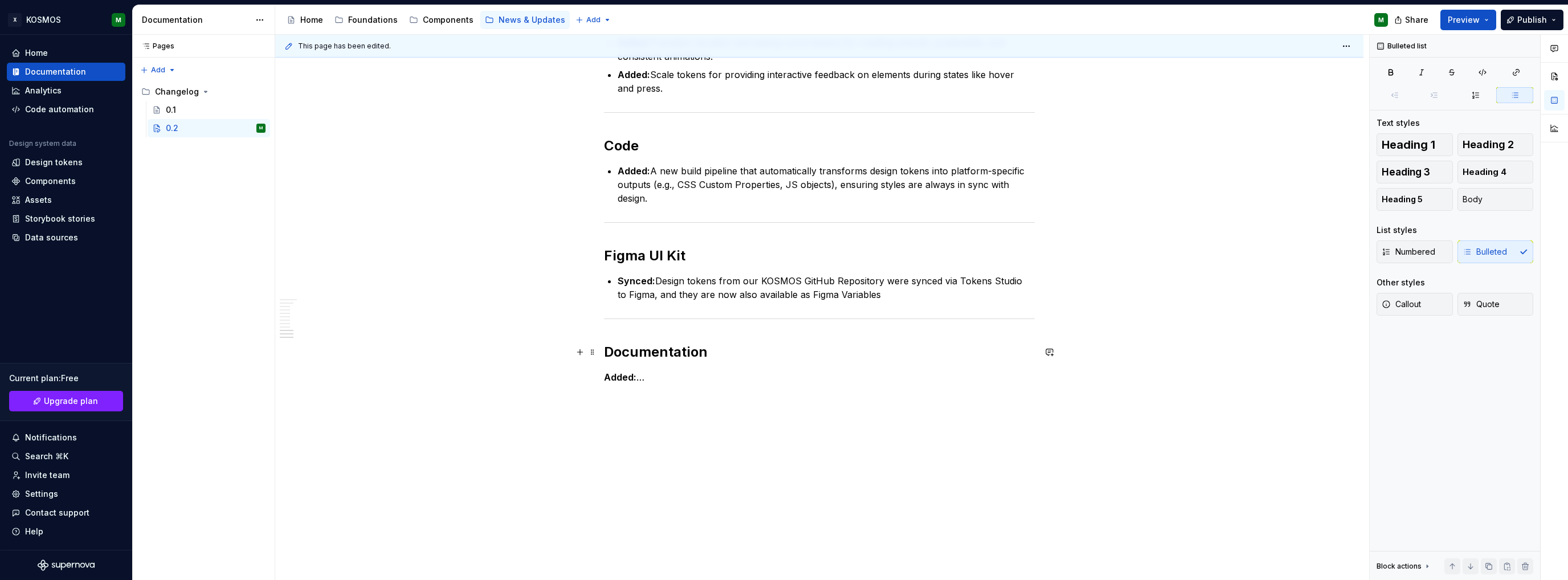
scroll to position [955, 0]
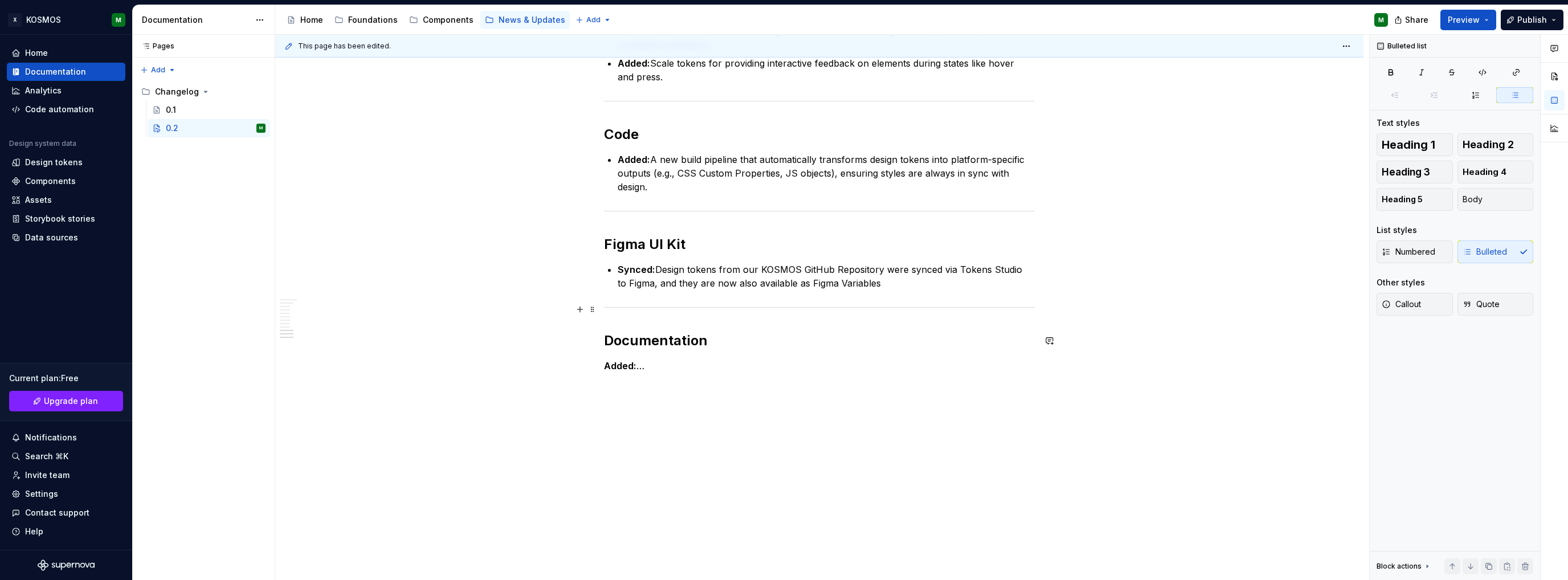
click at [1339, 38] on button "button" at bounding box center [1346, 46] width 16 height 16
click at [880, 280] on p "Synced: Design tokens from our KOSMOS GitHub Repository were synced via Tokens …" at bounding box center [826, 276] width 417 height 27
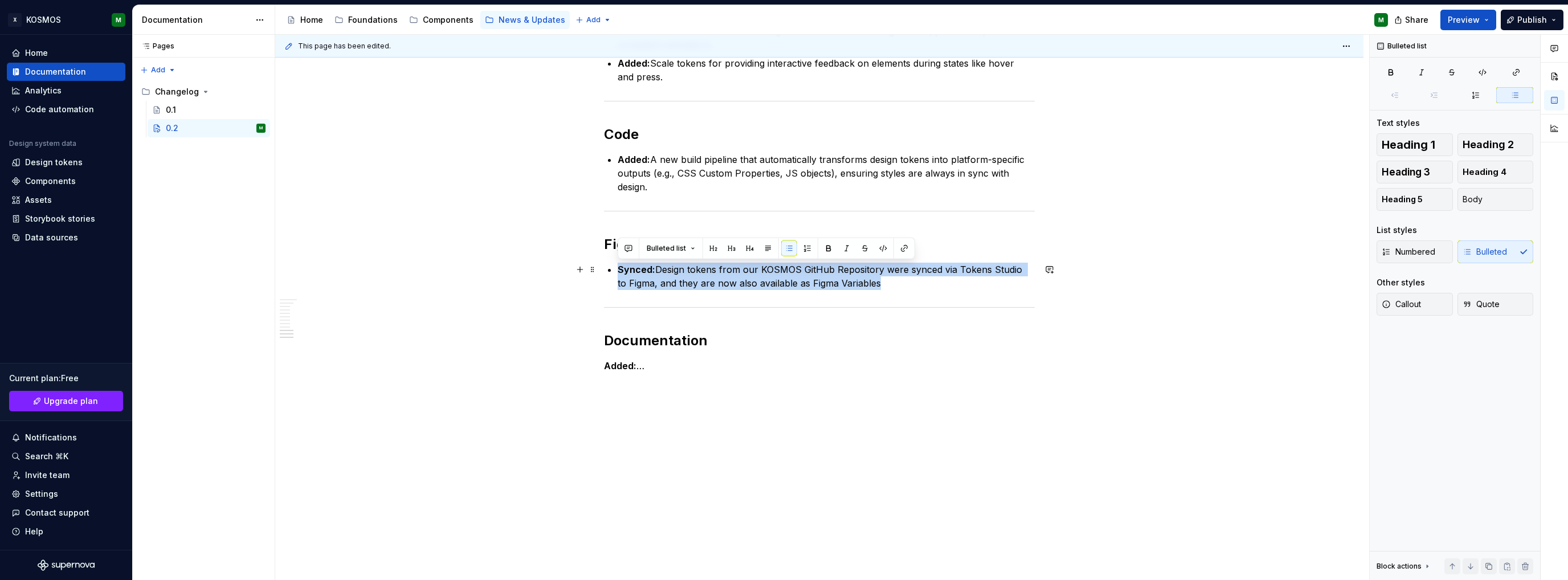
drag, startPoint x: 880, startPoint y: 280, endPoint x: 565, endPoint y: 265, distance: 315.4
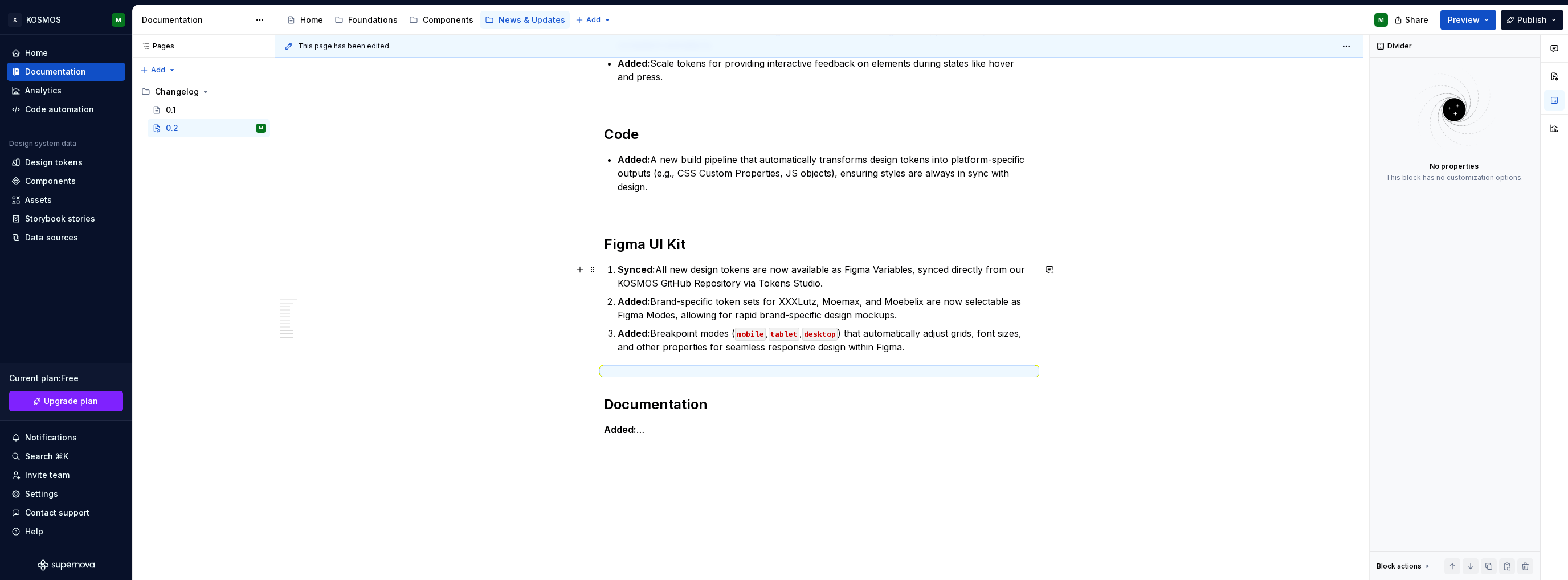
drag, startPoint x: 634, startPoint y: 273, endPoint x: 627, endPoint y: 269, distance: 8.1
click at [634, 273] on strong "Synced:" at bounding box center [636, 269] width 38 height 12
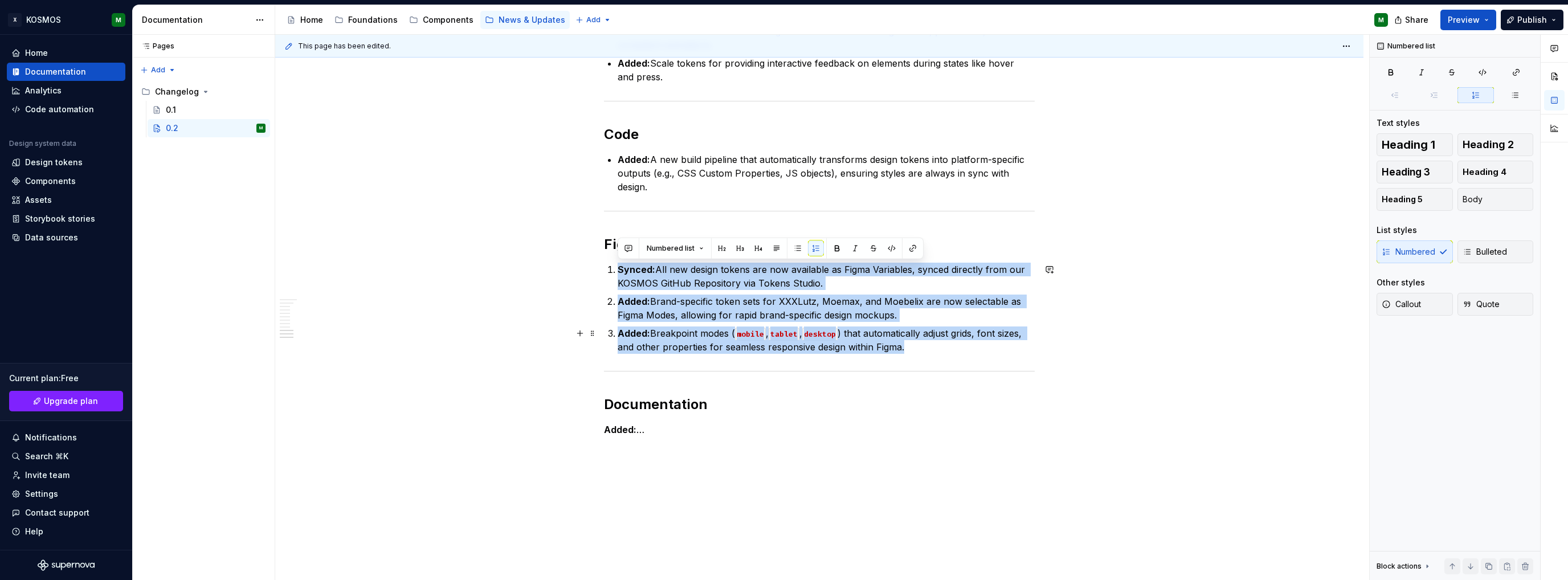
drag, startPoint x: 617, startPoint y: 265, endPoint x: 936, endPoint y: 346, distance: 329.1
click at [936, 346] on ol "Synced: All new design tokens are now available as Figma Variables, synced dire…" at bounding box center [826, 307] width 417 height 91
click at [795, 245] on button "button" at bounding box center [797, 248] width 16 height 16
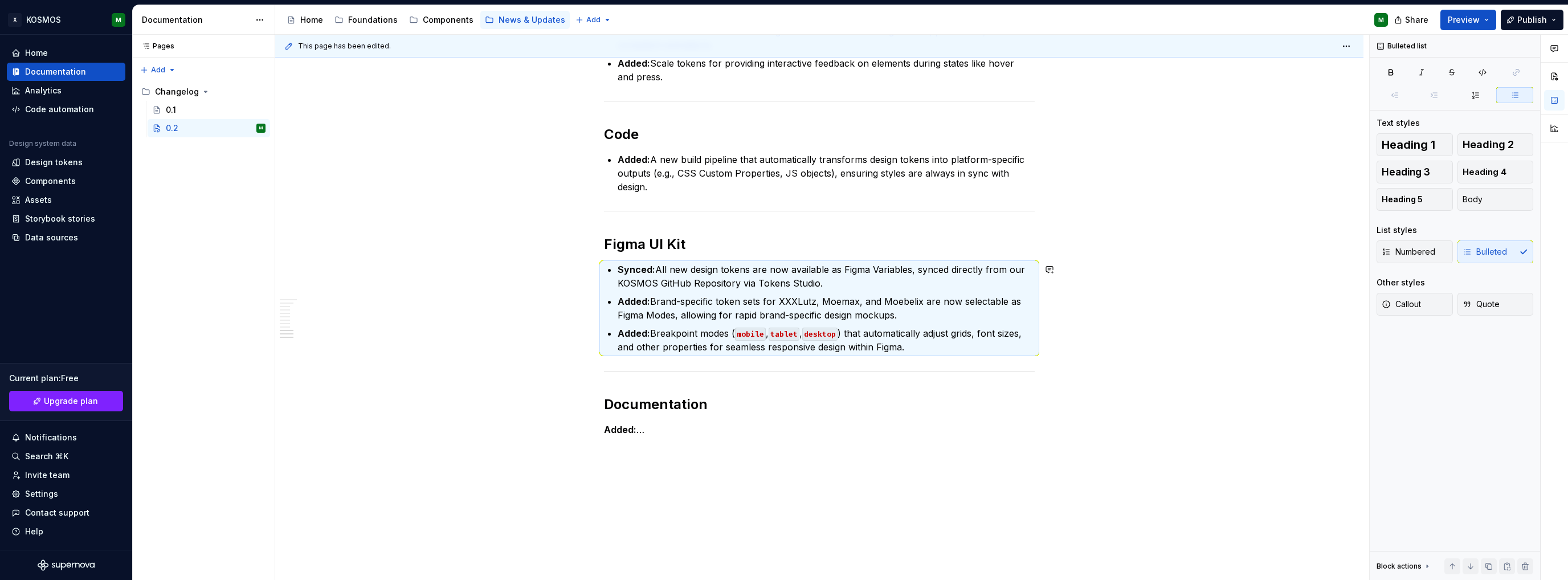
type textarea "*"
